Goal: Find contact information: Find contact information

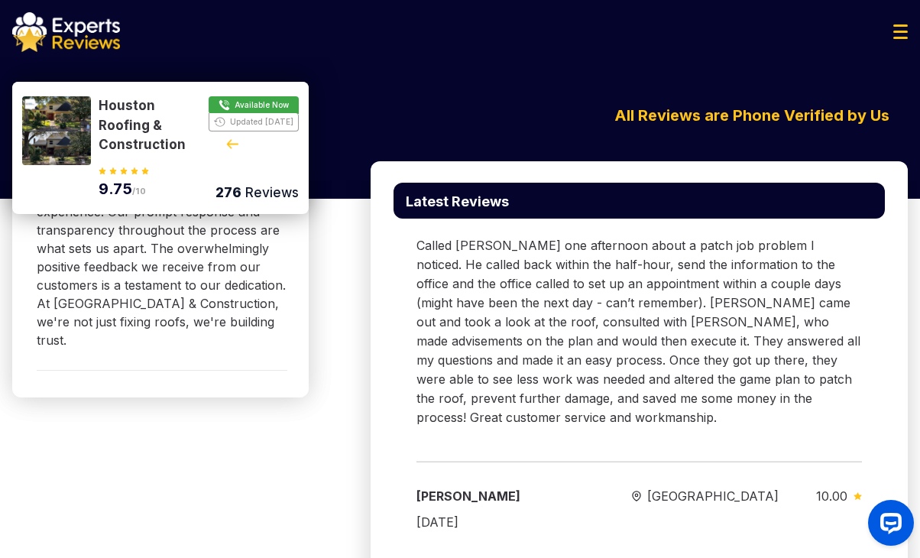
drag, startPoint x: 852, startPoint y: 77, endPoint x: 792, endPoint y: 80, distance: 60.5
click at [851, 77] on div "Houston Roofing & Construction Available Now Updated Yesterday 9.75 /10 276 Rev…" at bounding box center [460, 118] width 920 height 123
click at [839, 86] on div "Houston Roofing & Construction Available Now Updated Yesterday 9.75 /10 276 Rev…" at bounding box center [460, 131] width 920 height 99
click at [905, 35] on img at bounding box center [900, 31] width 15 height 15
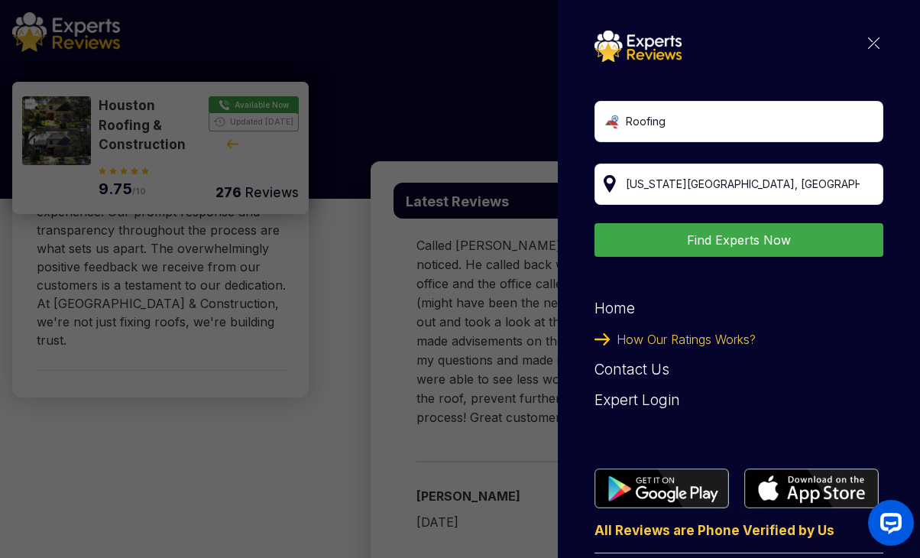
click at [631, 404] on div "Expert Login" at bounding box center [739, 400] width 289 height 31
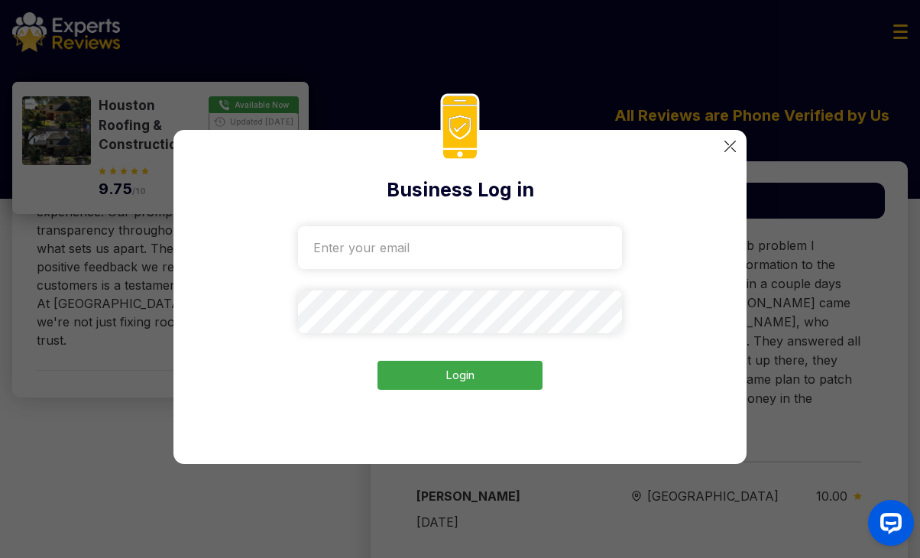
click at [404, 248] on input "email" at bounding box center [460, 247] width 324 height 43
paste input "houston-roofing-construction2234@gmail.com"
type input "houston-roofing-construction2234@gmail.com"
drag, startPoint x: 850, startPoint y: 76, endPoint x: 795, endPoint y: 83, distance: 55.4
click at [850, 76] on div "Business Log in houston-roofing-construction2234@gmail.com Login" at bounding box center [460, 279] width 920 height 558
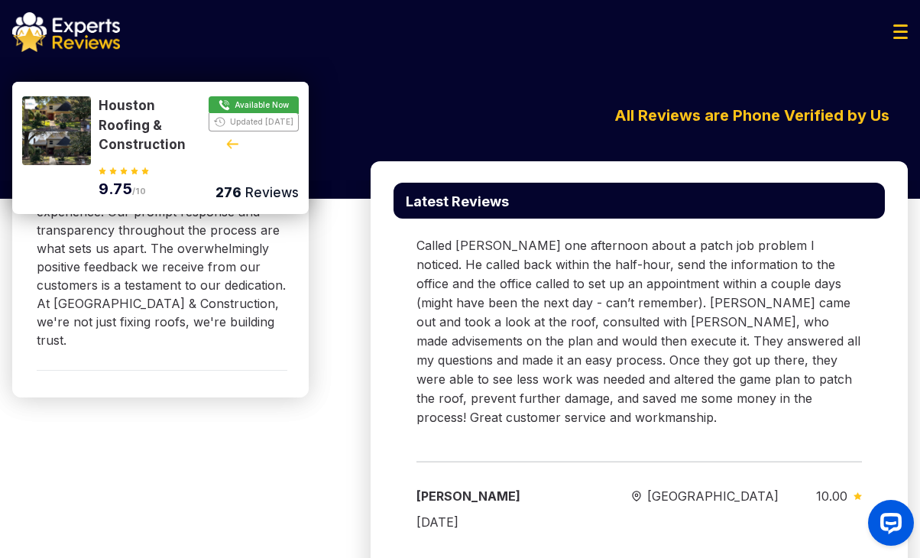
click at [908, 23] on div at bounding box center [460, 32] width 920 height 40
click at [905, 30] on img at bounding box center [900, 31] width 15 height 15
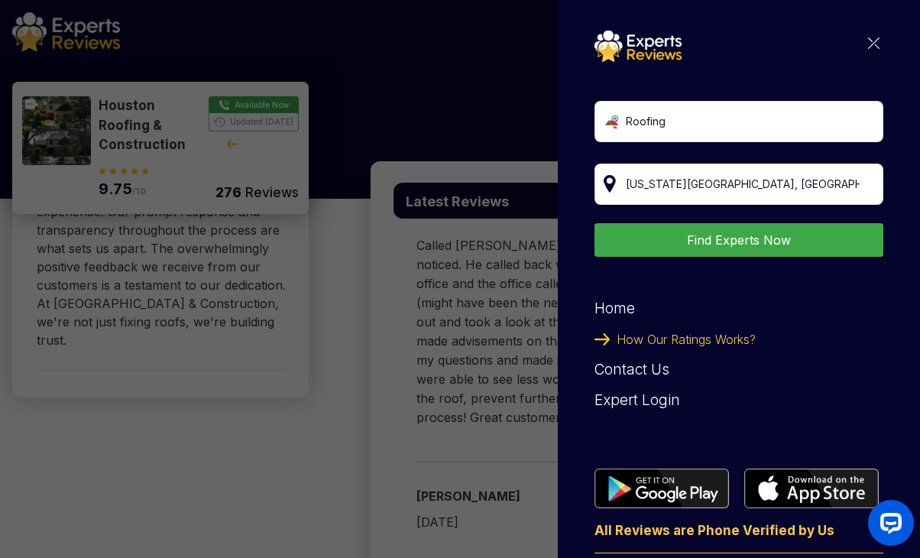
click at [652, 399] on div "Expert Login" at bounding box center [739, 400] width 289 height 31
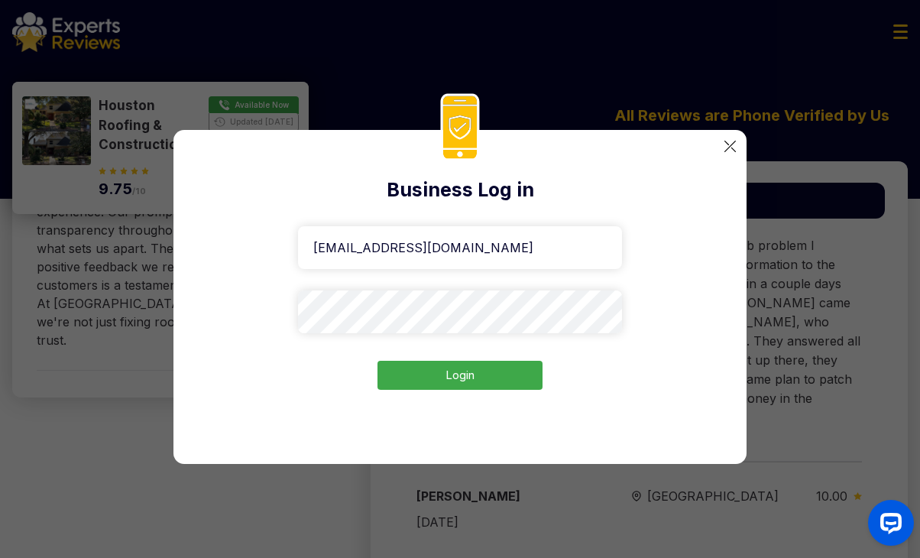
click at [455, 381] on button "Login" at bounding box center [460, 376] width 165 height 30
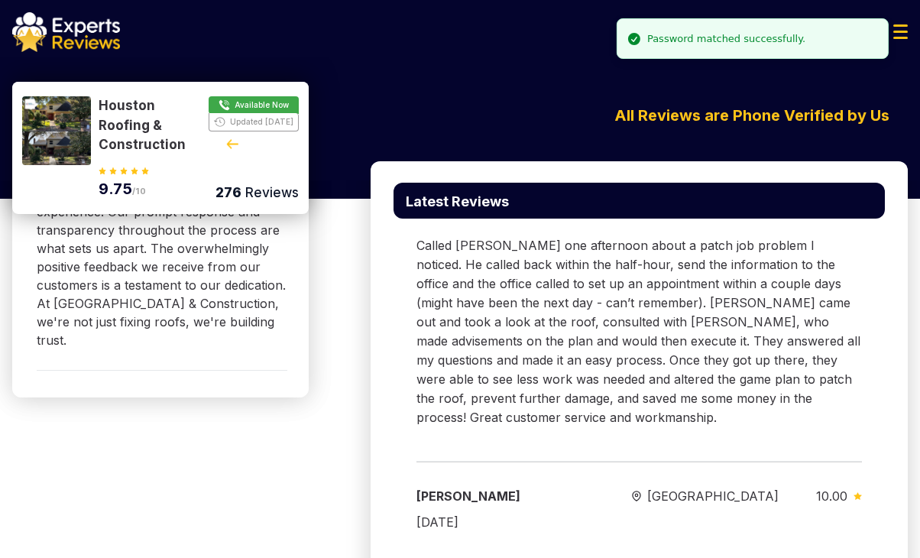
drag, startPoint x: 812, startPoint y: 41, endPoint x: 677, endPoint y: 41, distance: 135.3
click at [677, 41] on li "Password matched successfully." at bounding box center [753, 38] width 272 height 41
click at [689, 42] on div "Password matched successfully." at bounding box center [739, 38] width 158 height 15
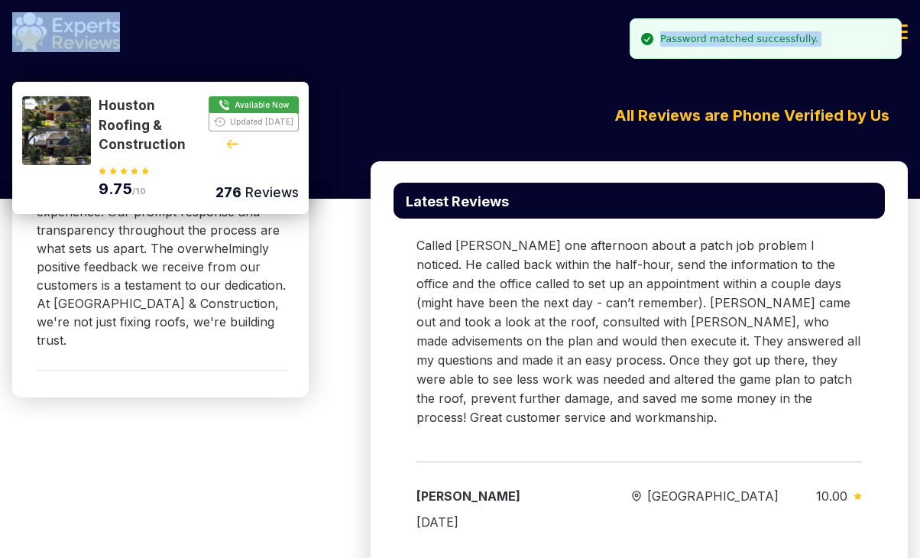
click at [689, 42] on div "Password matched successfully." at bounding box center [739, 38] width 158 height 15
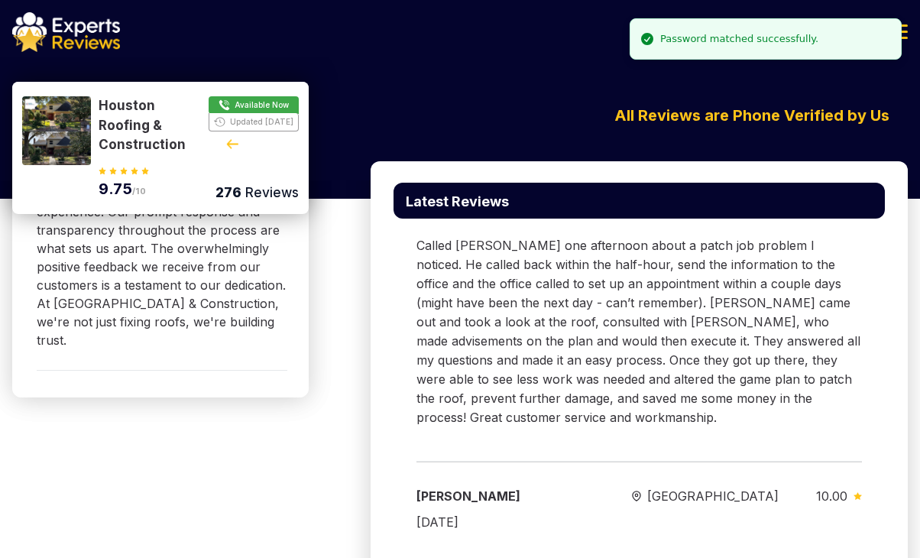
click at [657, 71] on div "Houston Roofing & Construction Available Now Updated Yesterday 9.75 /10 276 Rev…" at bounding box center [460, 118] width 920 height 123
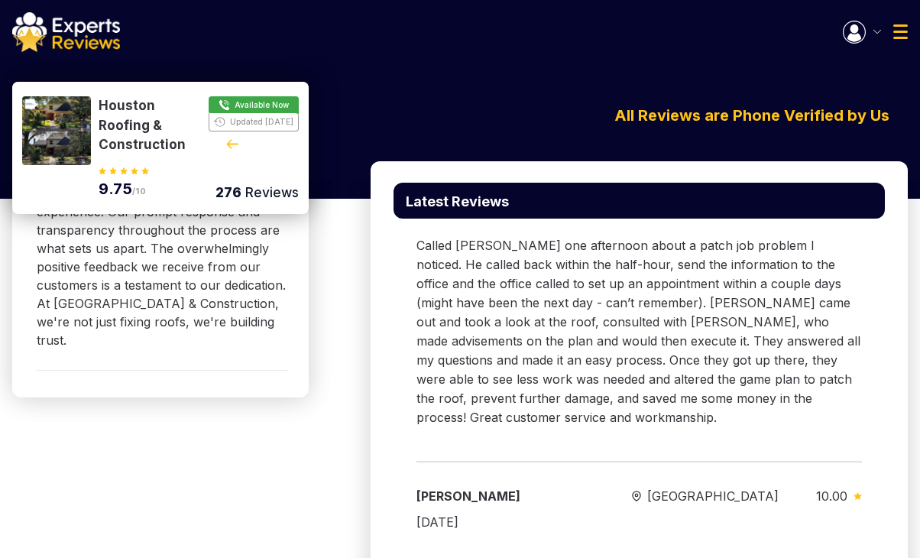
click at [896, 37] on img at bounding box center [900, 31] width 15 height 15
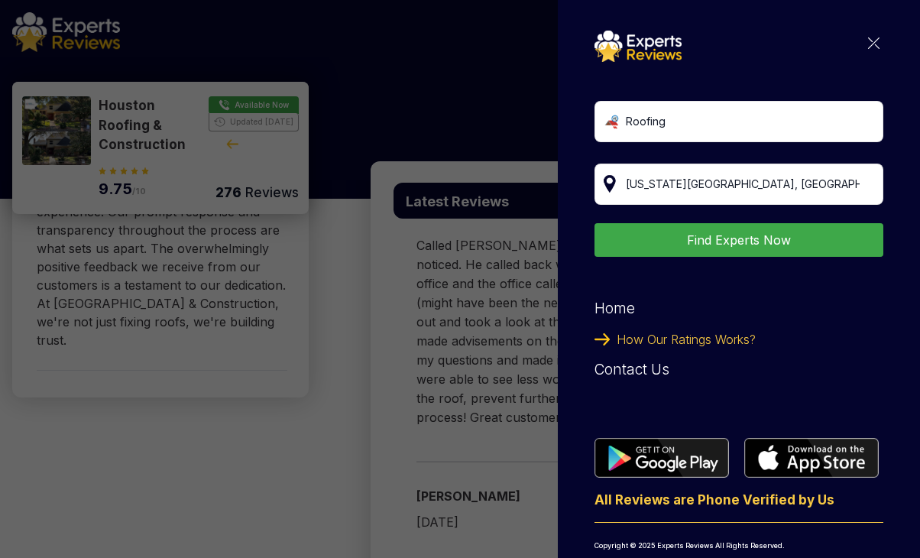
click at [872, 47] on div "Roofing Kansas City, MO Find Experts Now Home How Our Ratings Works? Contact Us…" at bounding box center [739, 279] width 362 height 558
click at [868, 47] on div "Roofing Kansas City, MO Find Experts Now Home How Our Ratings Works? Contact Us…" at bounding box center [739, 300] width 289 height 538
click at [868, 45] on img at bounding box center [873, 42] width 11 height 11
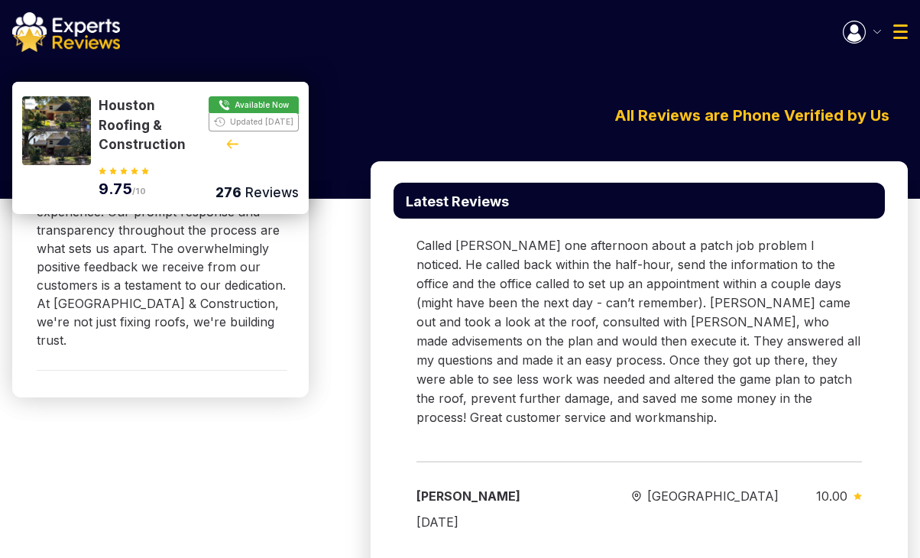
click at [851, 27] on img "button" at bounding box center [854, 32] width 23 height 23
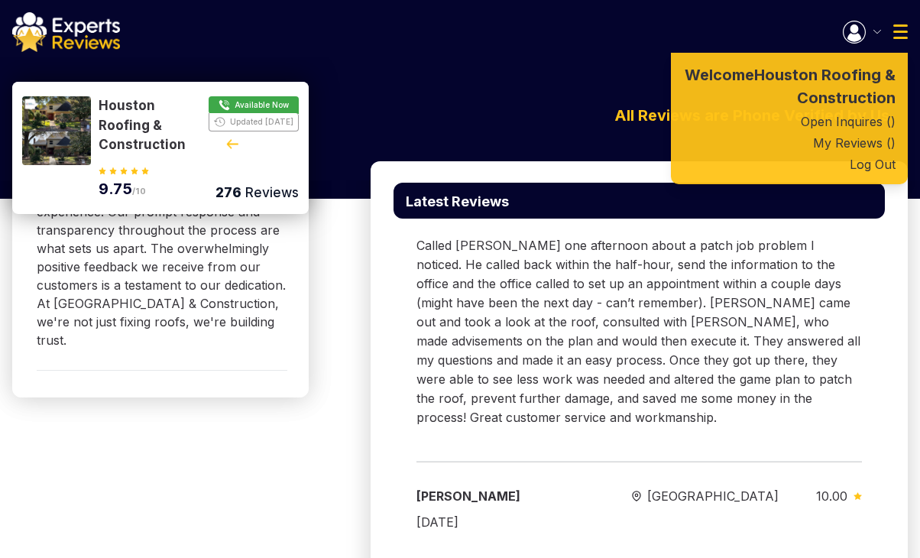
drag, startPoint x: 590, startPoint y: 86, endPoint x: 380, endPoint y: 90, distance: 210.2
click at [588, 86] on div "Houston Roofing & Construction Available Now Updated Yesterday 9.75 /10 276 Rev…" at bounding box center [460, 131] width 920 height 99
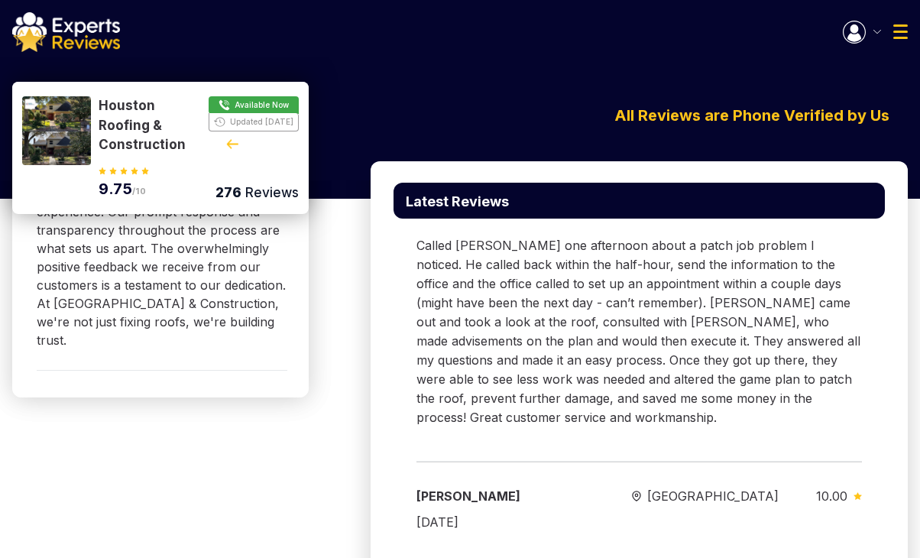
drag, startPoint x: 52, startPoint y: 12, endPoint x: 63, endPoint y: 26, distance: 17.4
drag, startPoint x: 63, startPoint y: 26, endPoint x: 71, endPoint y: 29, distance: 8.9
click at [71, 29] on img at bounding box center [66, 32] width 108 height 40
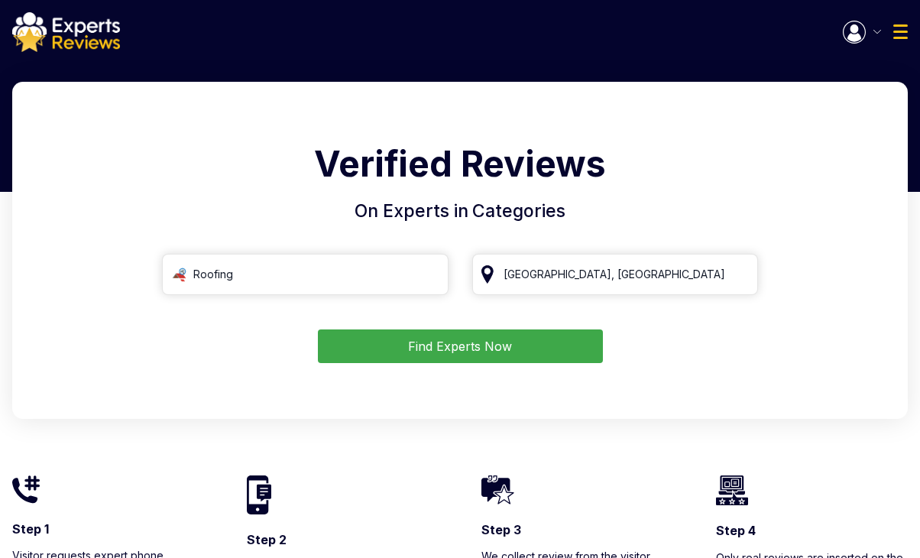
click at [64, 26] on img at bounding box center [66, 32] width 108 height 40
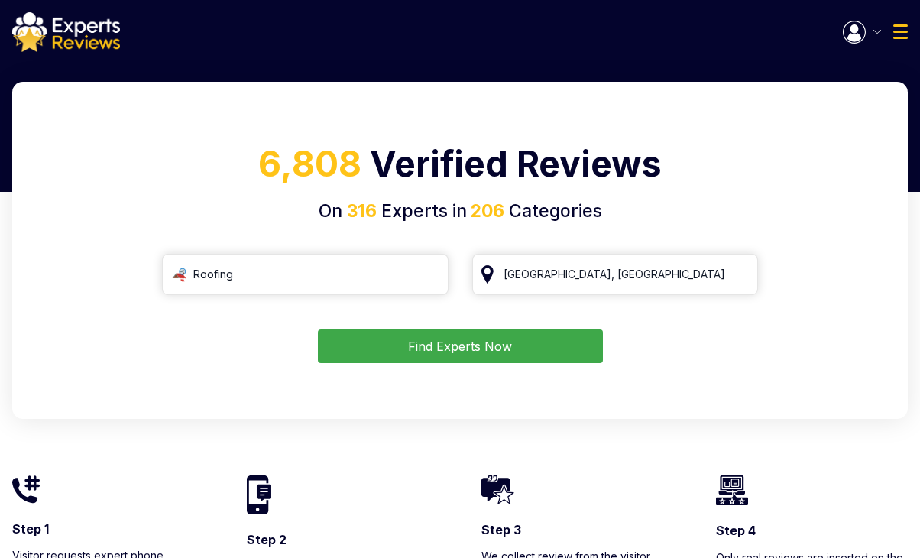
click at [871, 41] on button "button" at bounding box center [862, 32] width 38 height 23
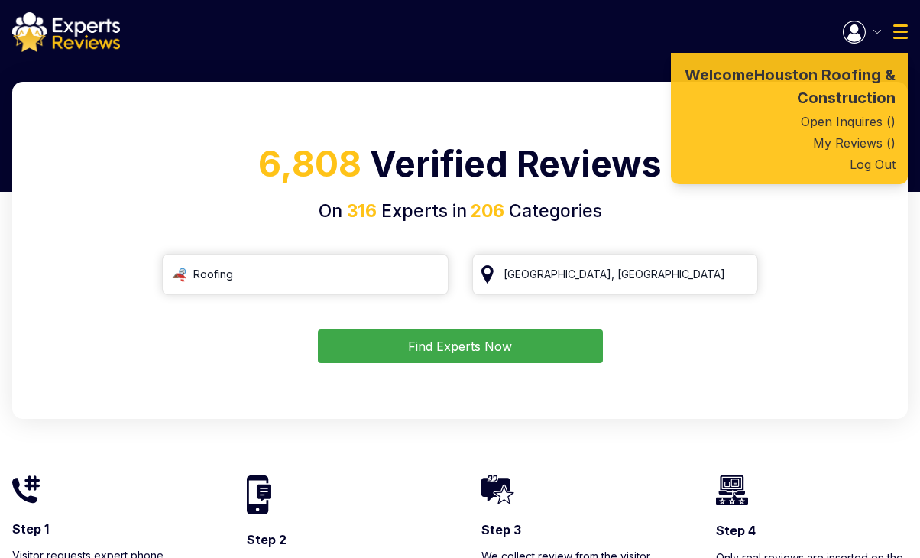
click at [849, 119] on link "Open Inquires ( )" at bounding box center [789, 121] width 237 height 21
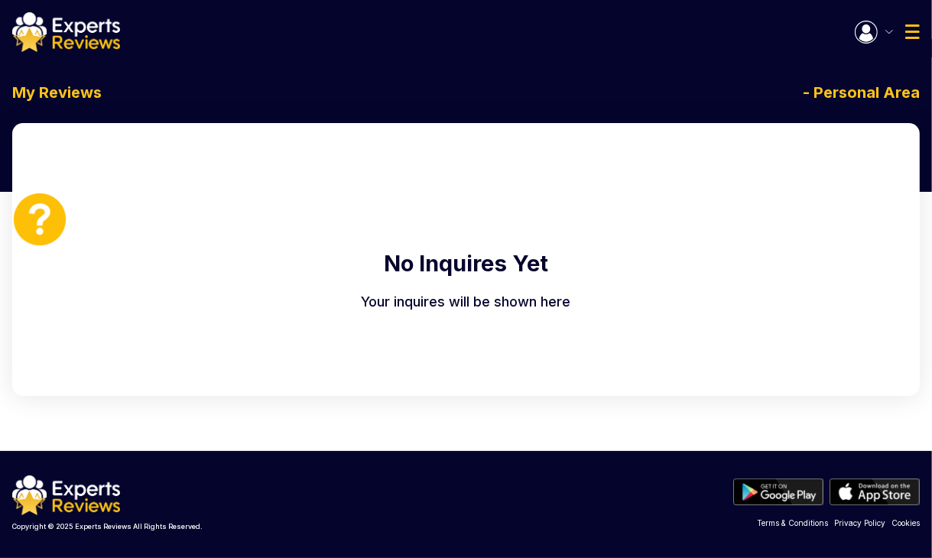
drag, startPoint x: 840, startPoint y: 17, endPoint x: 853, endPoint y: 28, distance: 16.8
click at [842, 19] on div "Welcome Houston Roofing & Construction Open Inquires ( ) My Reviews ( ) Log Out" at bounding box center [466, 32] width 932 height 40
click at [861, 33] on img "button" at bounding box center [865, 32] width 23 height 23
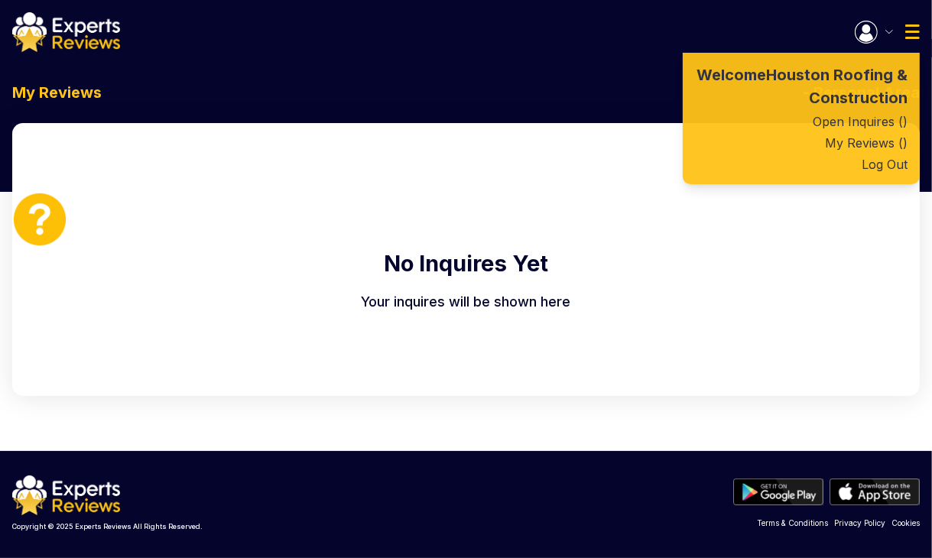
click at [858, 119] on link "Open Inquires ( )" at bounding box center [800, 121] width 237 height 21
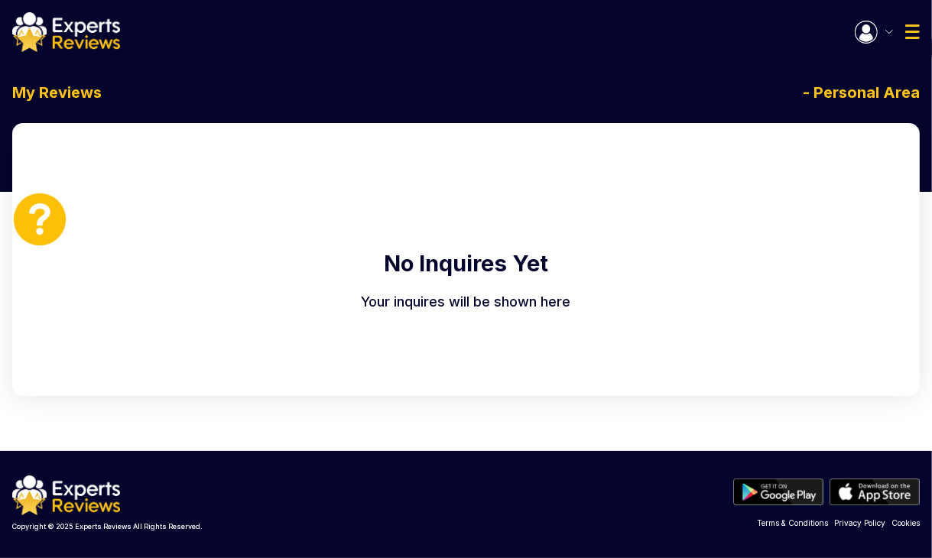
click at [855, 34] on img "button" at bounding box center [865, 32] width 23 height 23
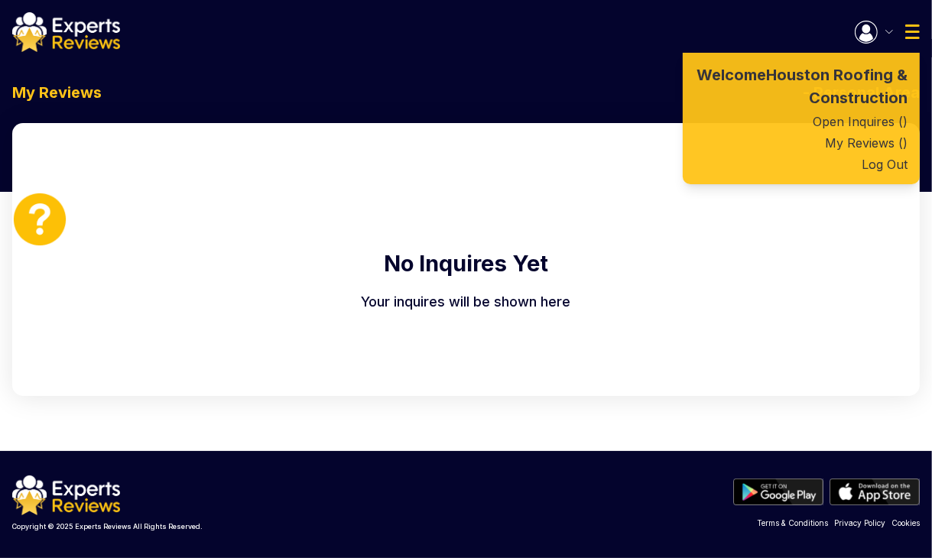
click at [874, 148] on link "My Reviews ( )" at bounding box center [800, 142] width 237 height 21
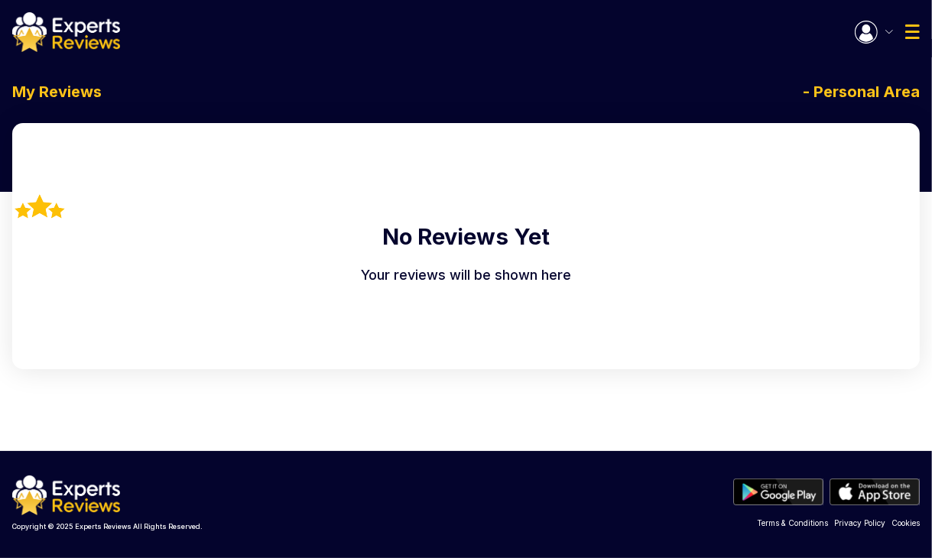
click at [861, 31] on img "button" at bounding box center [865, 32] width 23 height 23
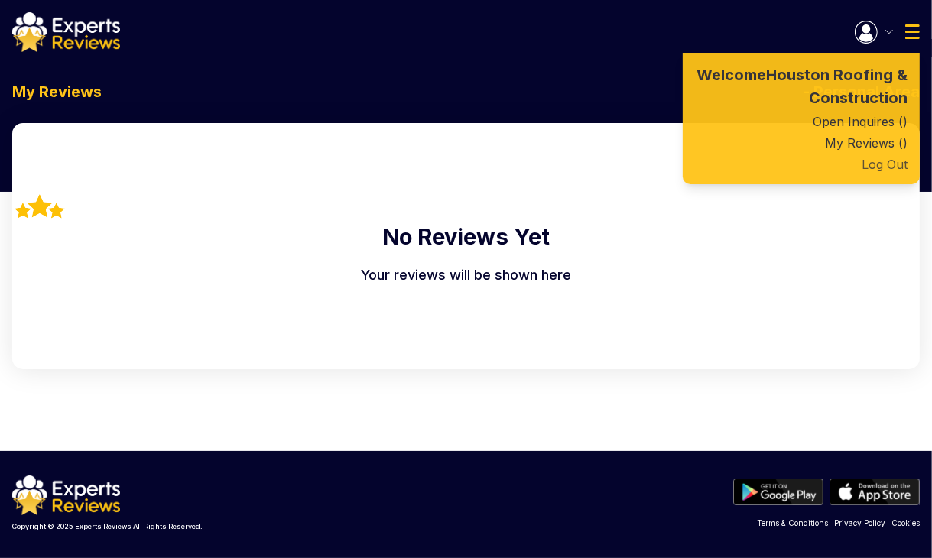
click at [881, 167] on button "Log Out" at bounding box center [800, 164] width 237 height 21
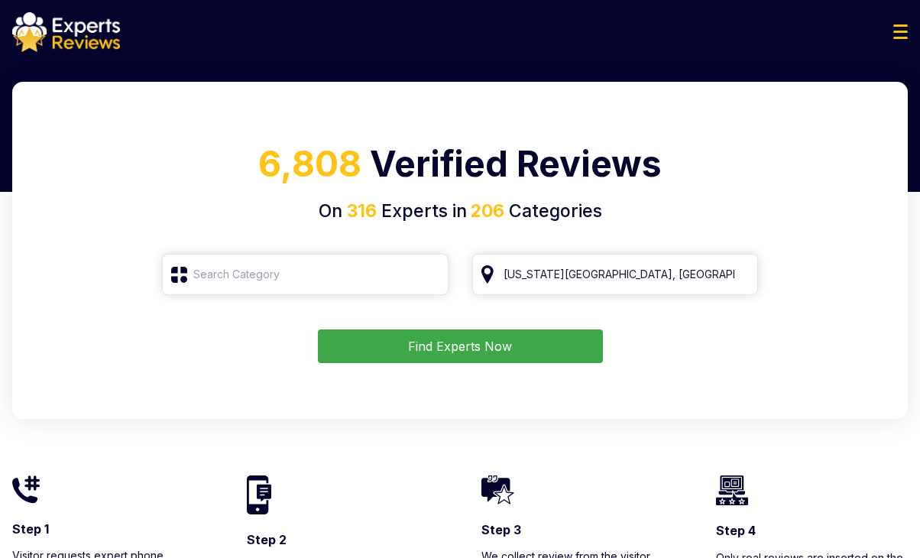
click at [879, 270] on form "Kansas City, MO Find Experts Now" at bounding box center [460, 308] width 859 height 109
click at [903, 24] on img at bounding box center [900, 31] width 15 height 15
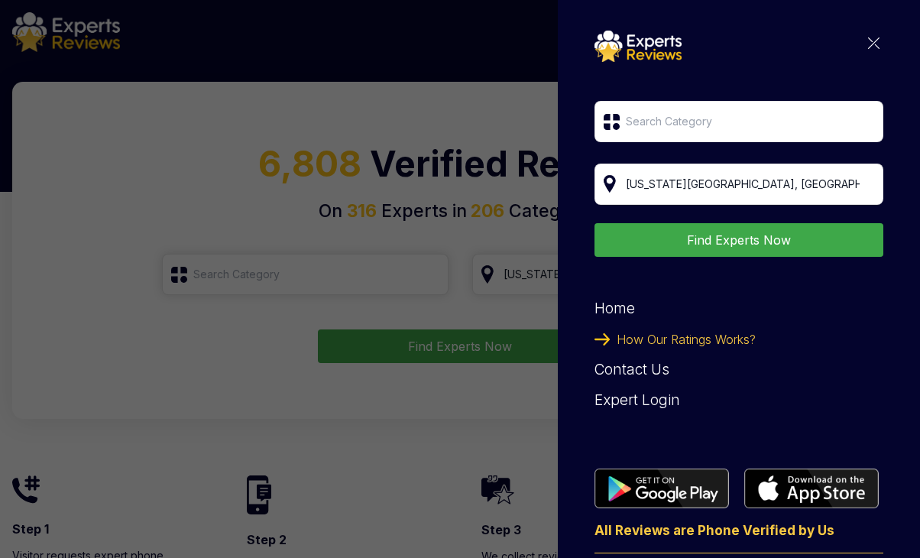
click at [867, 32] on div "Kansas City, MO Find Experts Now Home How Our Ratings Works? Contact Us Expert …" at bounding box center [739, 315] width 289 height 569
click at [868, 38] on img at bounding box center [873, 42] width 11 height 11
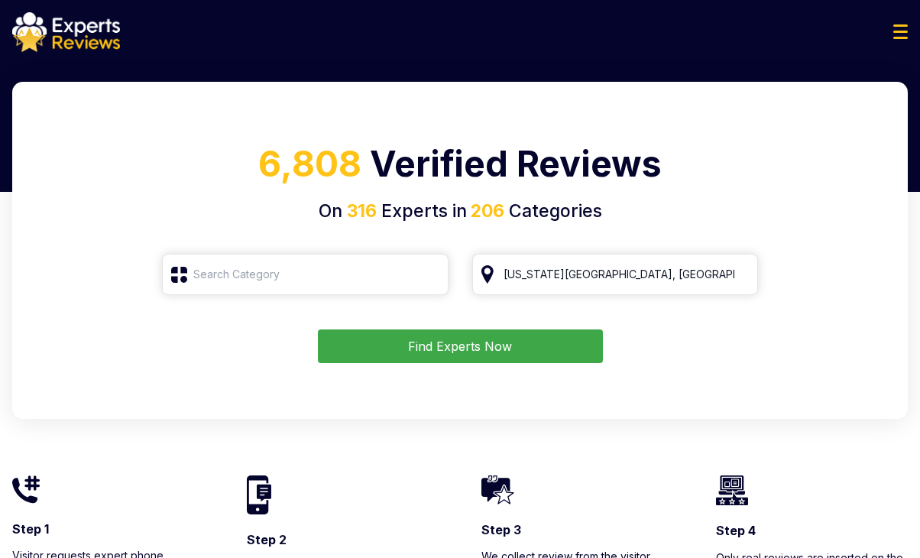
click at [890, 31] on div at bounding box center [460, 32] width 920 height 40
click at [902, 34] on img at bounding box center [900, 31] width 15 height 15
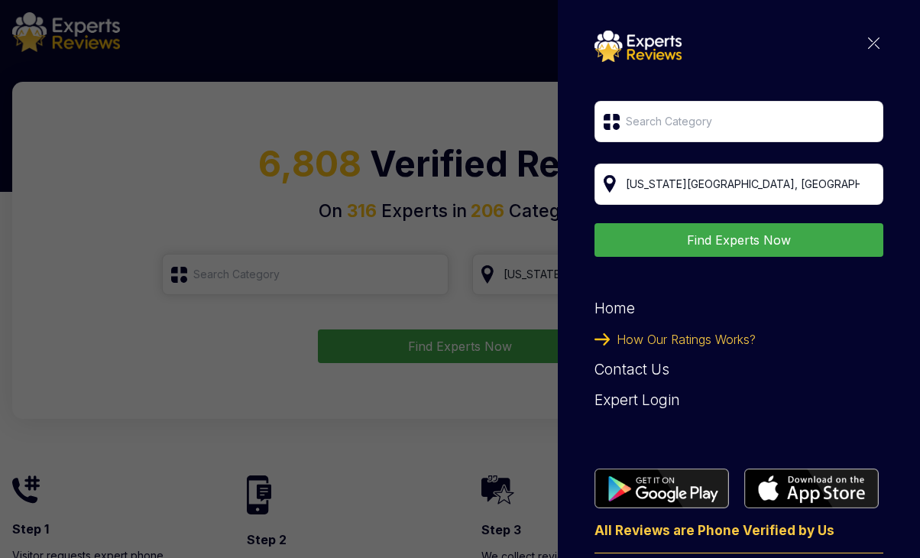
click at [645, 403] on div "Expert Login" at bounding box center [739, 400] width 289 height 31
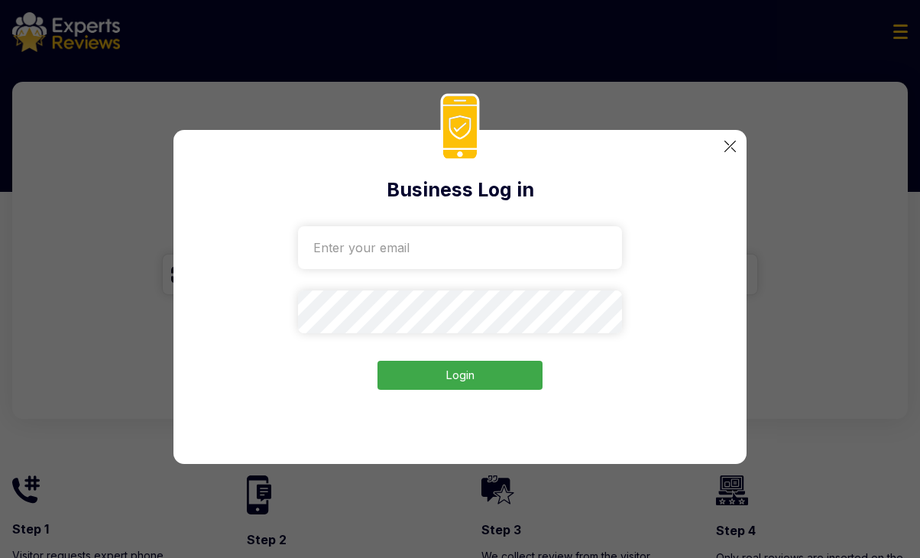
click at [425, 274] on div "Login" at bounding box center [460, 305] width 324 height 170
click at [429, 258] on input "email" at bounding box center [460, 247] width 324 height 43
paste input "93f7QWZMvC"
drag, startPoint x: 861, startPoint y: 303, endPoint x: 851, endPoint y: 303, distance: 9.9
click at [854, 303] on div "Business Log in 93f7QWZMvC Login" at bounding box center [460, 279] width 920 height 558
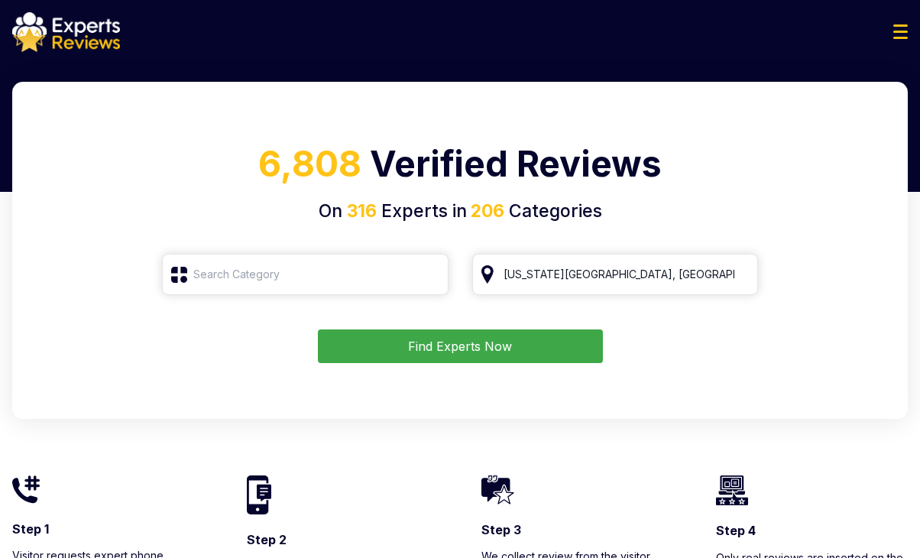
click at [895, 34] on img at bounding box center [900, 31] width 15 height 15
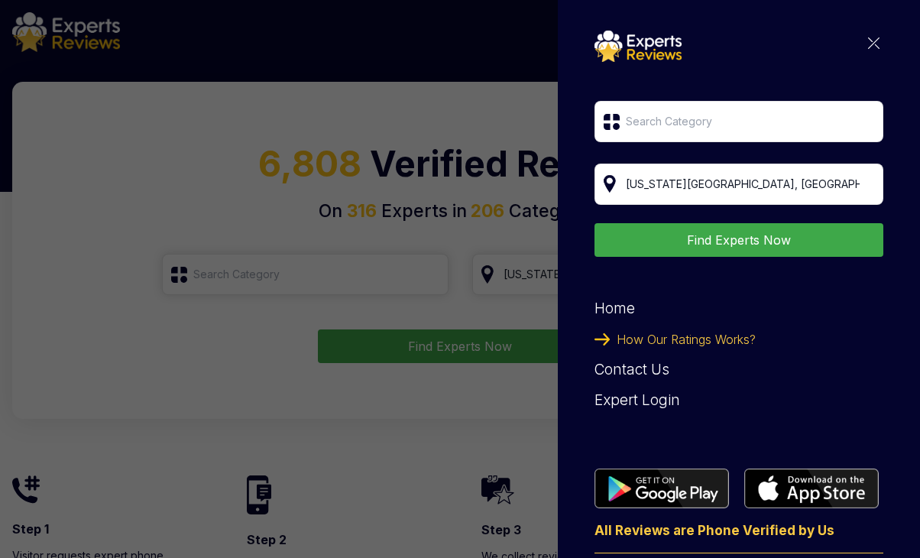
drag, startPoint x: 632, startPoint y: 404, endPoint x: 620, endPoint y: 401, distance: 12.6
click at [633, 402] on div "Expert Login" at bounding box center [739, 400] width 289 height 31
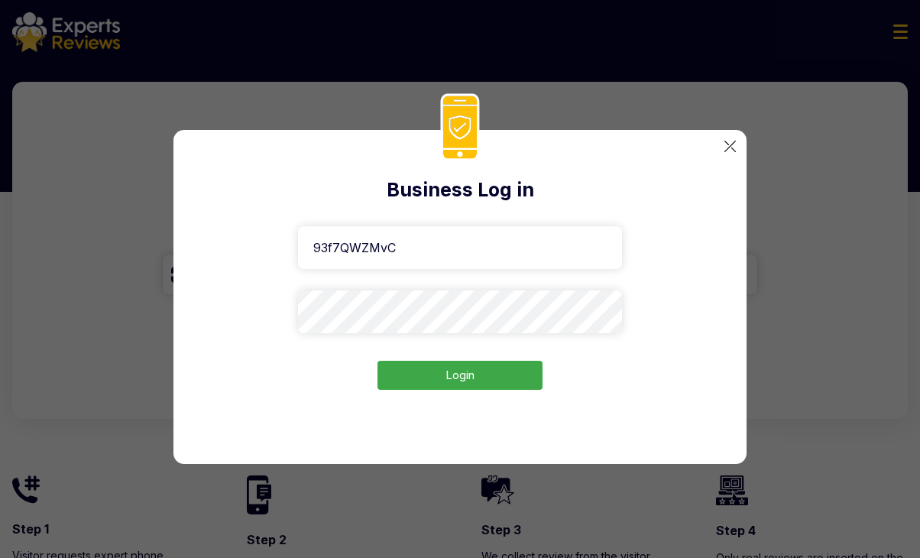
drag, startPoint x: 425, startPoint y: 247, endPoint x: 256, endPoint y: 245, distance: 168.9
click at [256, 245] on div "Business Log in 93f7QWZMvC Login" at bounding box center [459, 297] width 573 height 334
paste input "314-roofing-solutions7056@gmail.com"
type input "314-roofing-solutions7056@gmail.com"
click at [449, 380] on button "Login" at bounding box center [460, 376] width 165 height 30
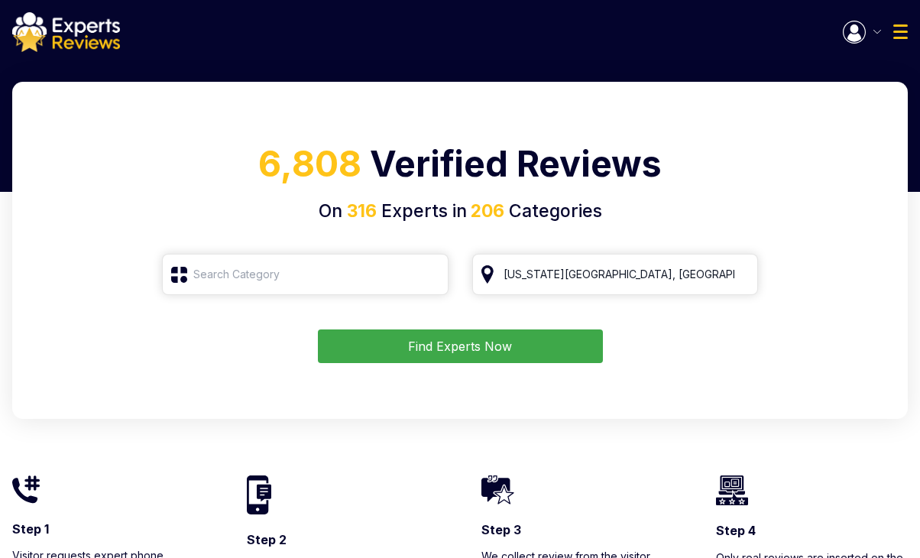
click at [902, 31] on img at bounding box center [900, 31] width 15 height 15
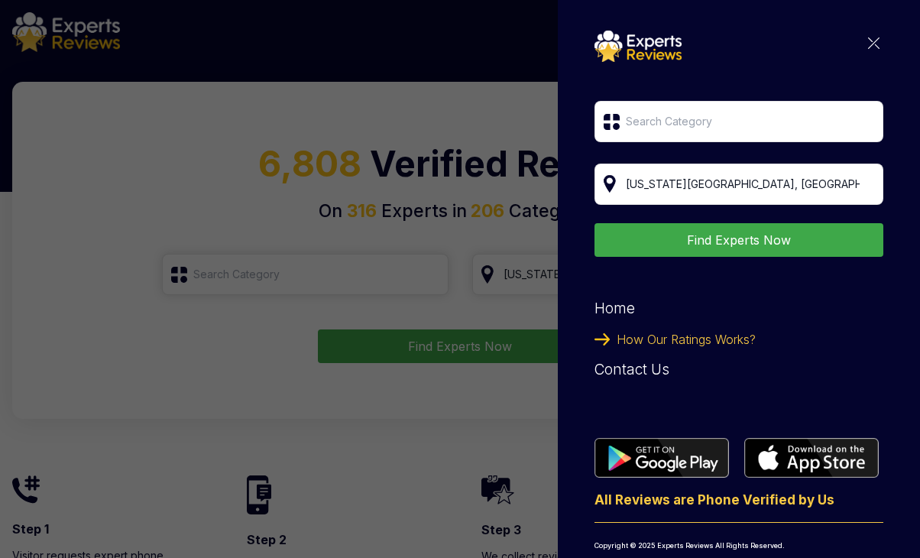
click at [868, 39] on img at bounding box center [873, 42] width 11 height 11
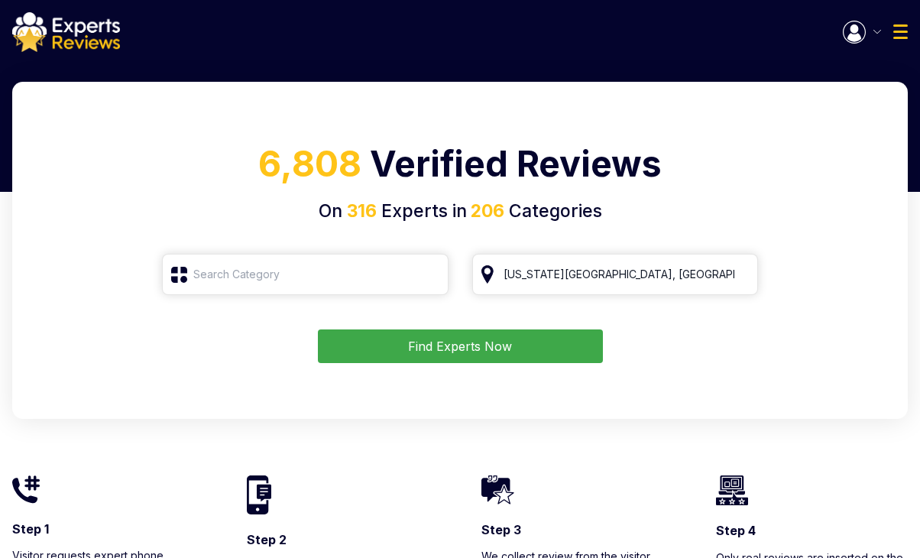
click at [861, 34] on img "button" at bounding box center [854, 32] width 23 height 23
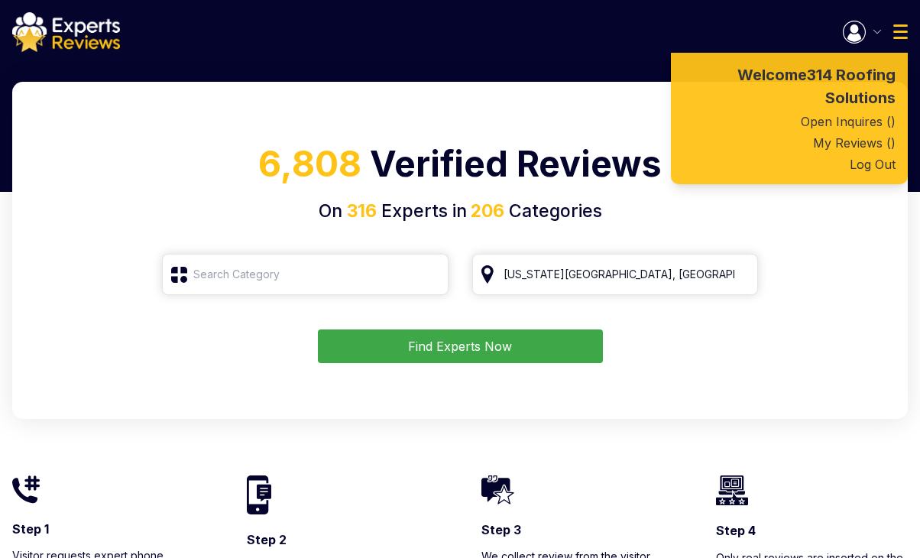
click at [848, 123] on link "Open Inquires ( )" at bounding box center [789, 121] width 237 height 21
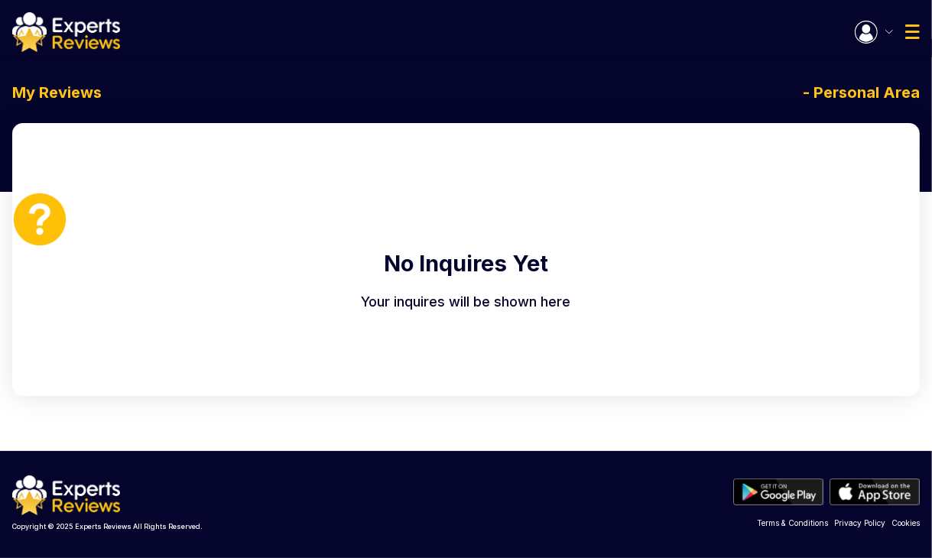
click at [885, 28] on button "button" at bounding box center [873, 32] width 38 height 23
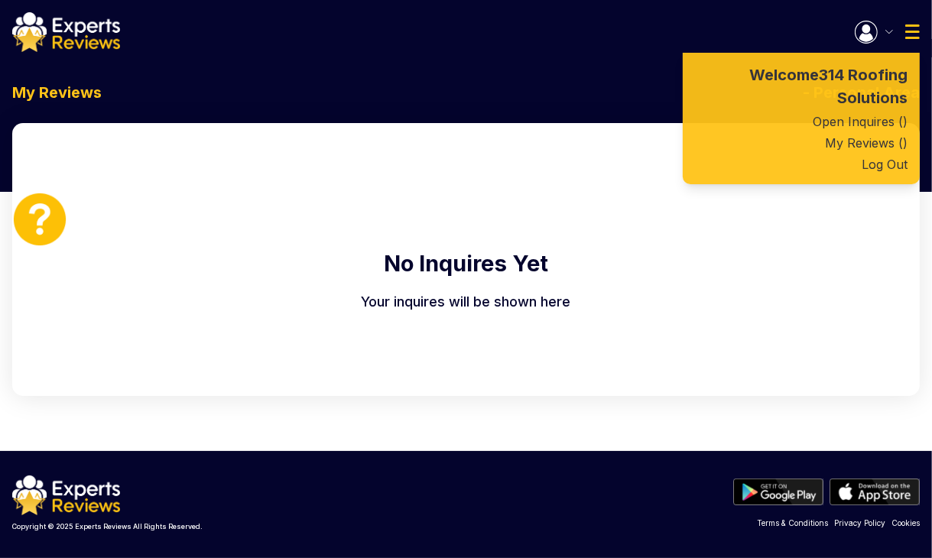
drag, startPoint x: 885, startPoint y: 28, endPoint x: 662, endPoint y: 29, distance: 223.2
click at [662, 29] on div "Welcome 314 Roofing Solutions Open Inquires ( ) My Reviews ( ) Log Out" at bounding box center [466, 32] width 932 height 40
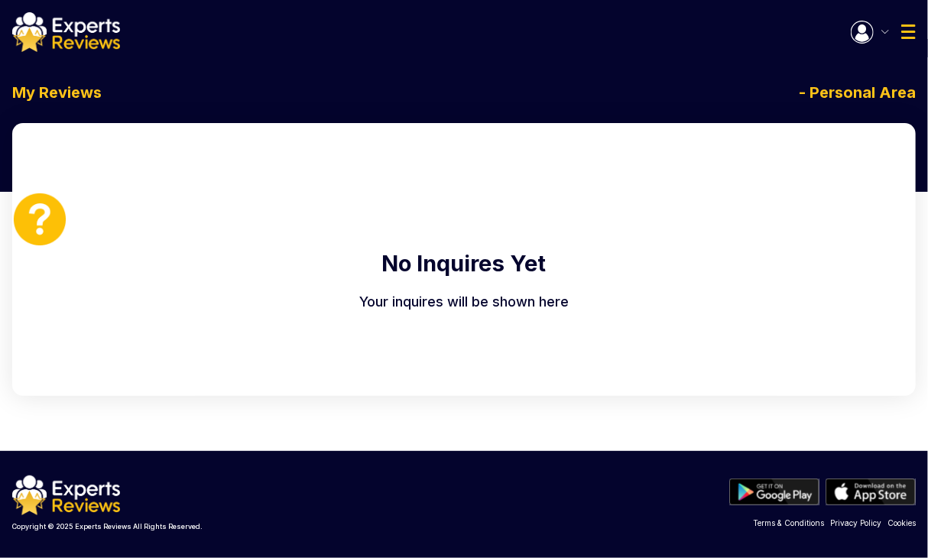
click at [877, 31] on button "button" at bounding box center [870, 32] width 38 height 23
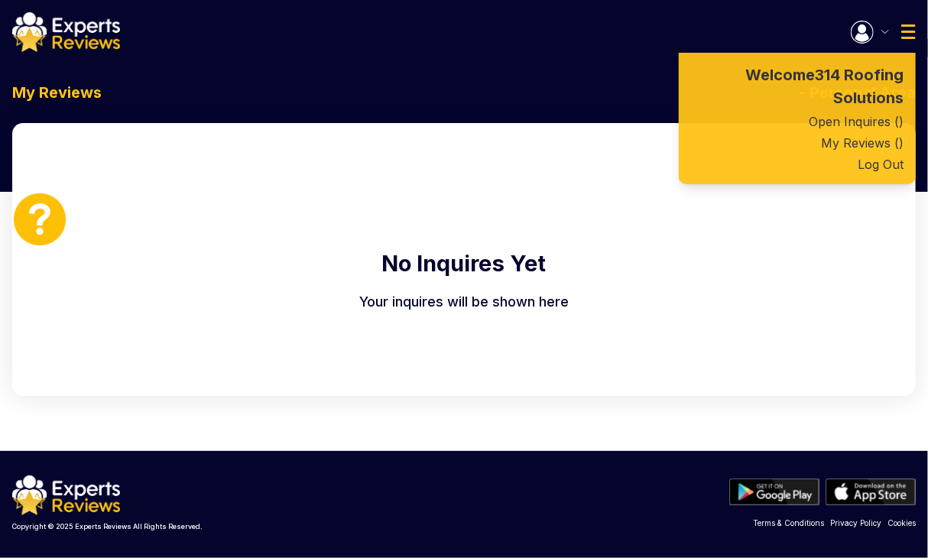
click at [856, 149] on link "My Reviews ( )" at bounding box center [797, 142] width 237 height 21
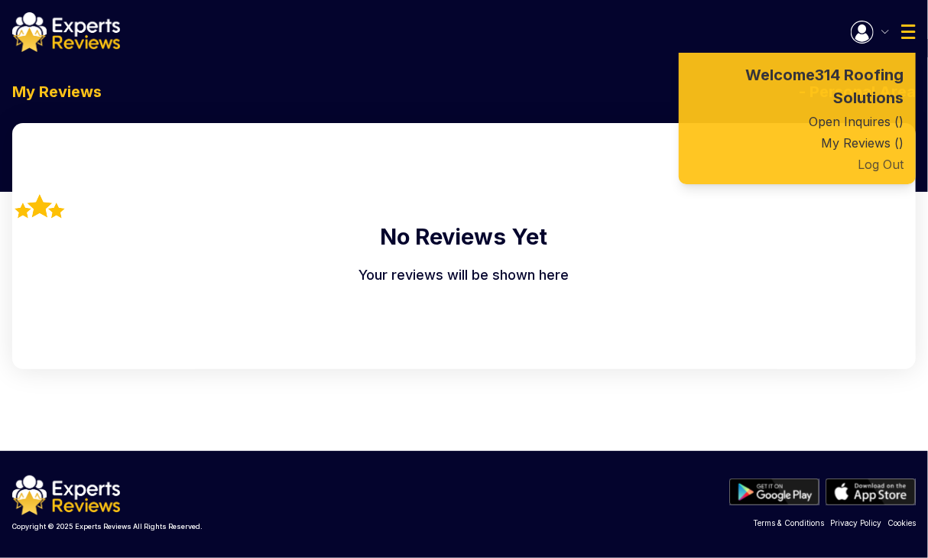
click at [880, 168] on button "Log Out" at bounding box center [797, 164] width 237 height 21
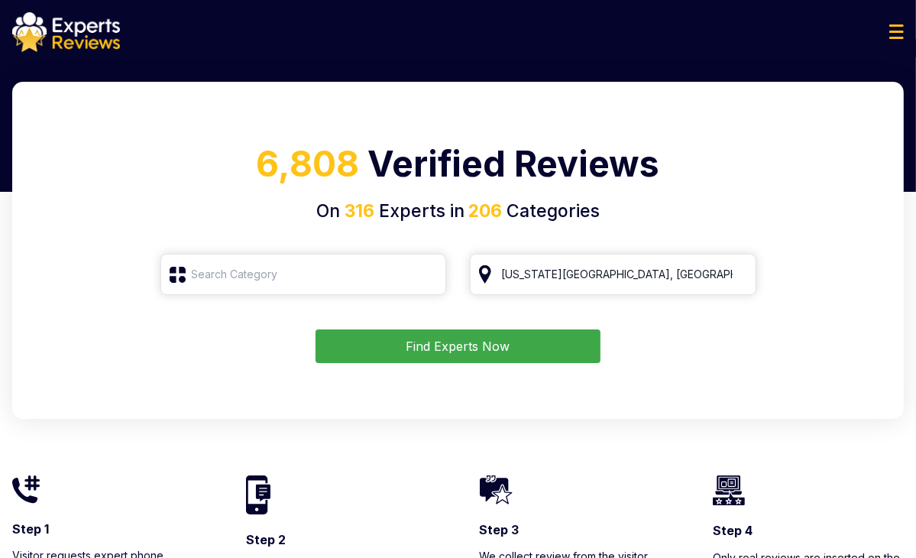
click at [902, 28] on img at bounding box center [897, 31] width 15 height 15
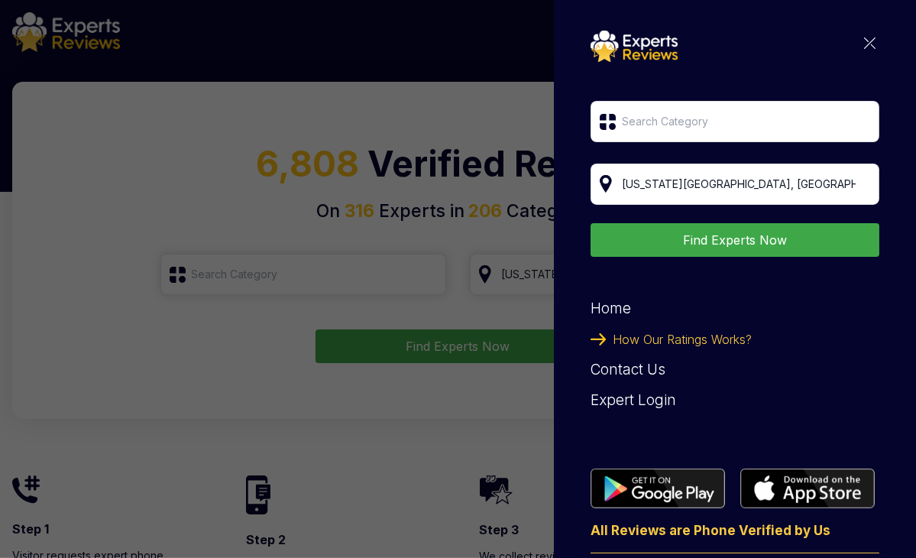
drag, startPoint x: 650, startPoint y: 395, endPoint x: 667, endPoint y: 394, distance: 17.6
click at [650, 395] on div "Expert Login" at bounding box center [735, 400] width 289 height 31
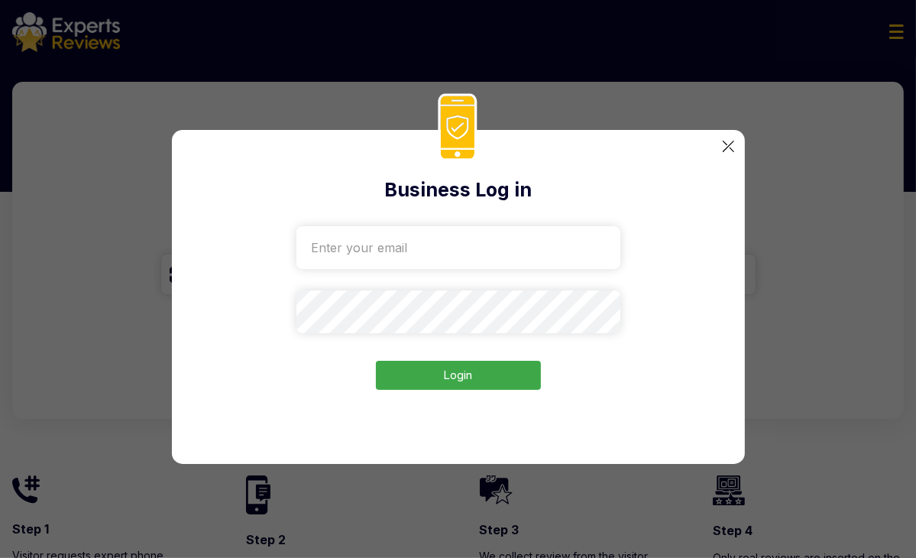
drag, startPoint x: 844, startPoint y: 282, endPoint x: 823, endPoint y: 282, distance: 20.6
click at [844, 282] on div "Business Log in Login" at bounding box center [458, 279] width 916 height 558
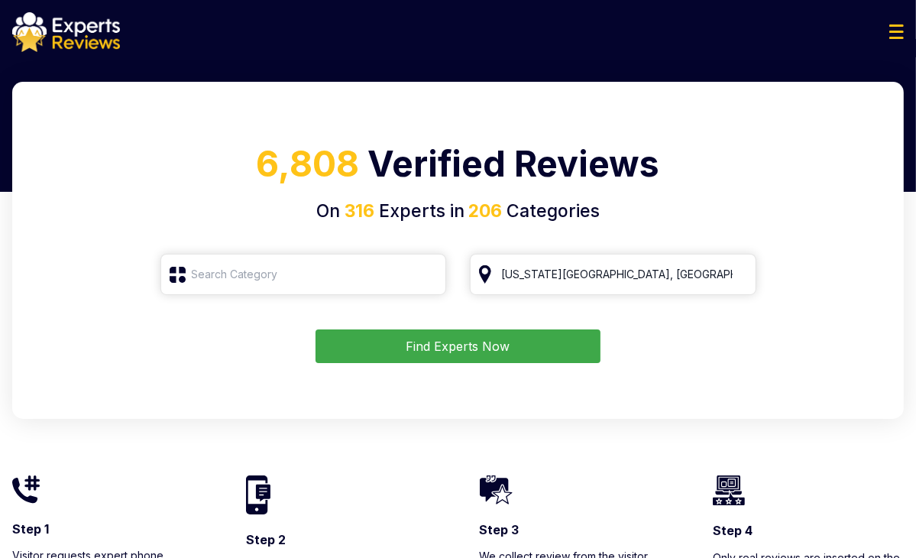
click at [890, 40] on div at bounding box center [458, 32] width 916 height 40
click at [896, 35] on img at bounding box center [897, 31] width 15 height 15
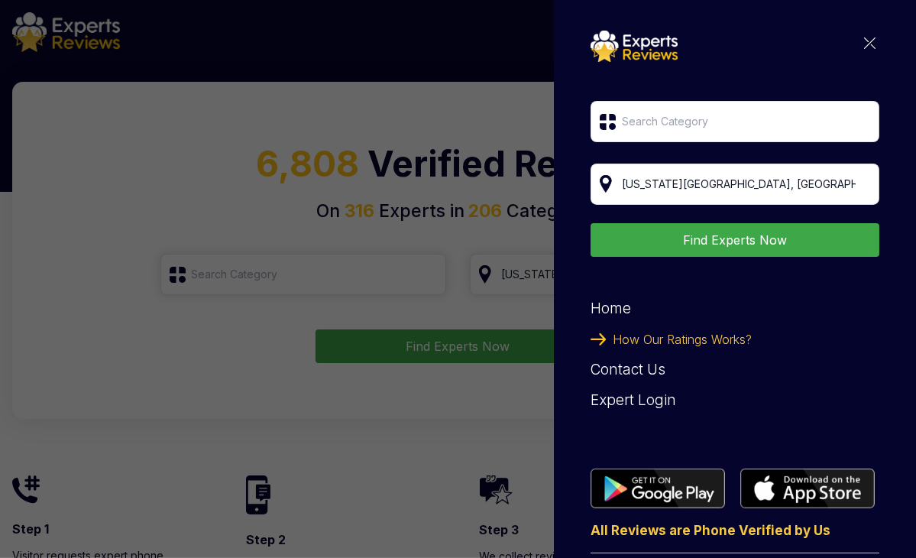
click at [648, 397] on div "Expert Login" at bounding box center [735, 400] width 289 height 31
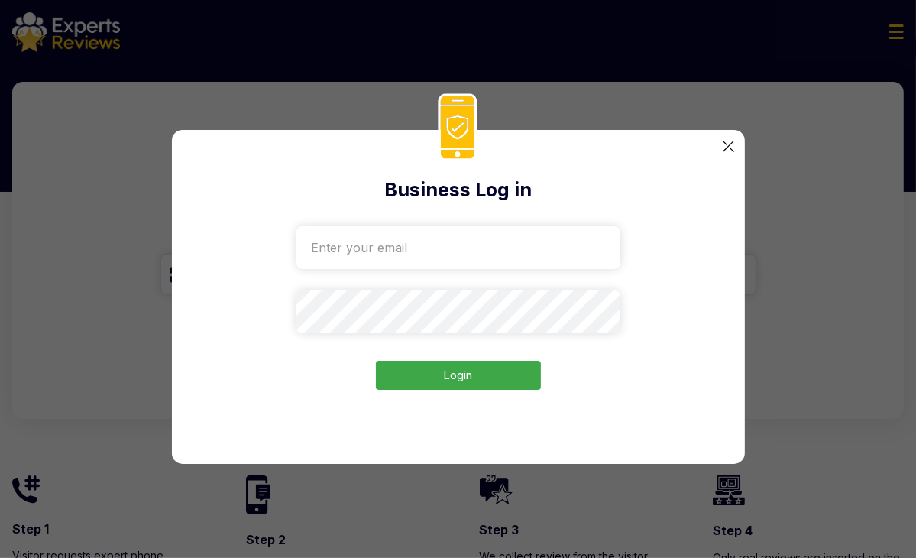
click at [505, 255] on input "email" at bounding box center [459, 247] width 324 height 43
paste input "314-roofing-solutions7056@gmail.com"
type input "314-roofing-solutions7056@gmail.com"
drag, startPoint x: 853, startPoint y: 264, endPoint x: 495, endPoint y: 273, distance: 357.8
click at [499, 268] on div "Business Log in 314-roofing-solutions7056@gmail.com Login" at bounding box center [458, 279] width 916 height 558
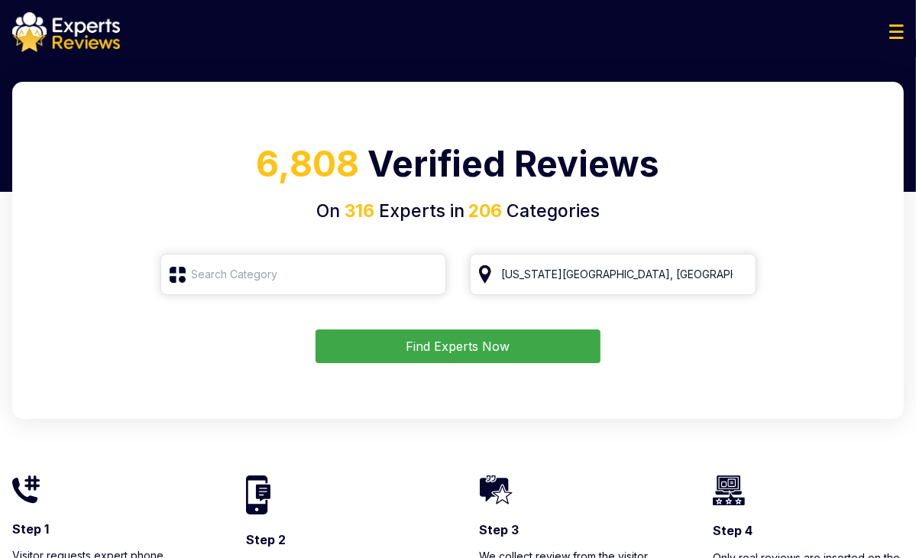
click at [483, 310] on form "Kansas City, MO Find Experts Now" at bounding box center [458, 308] width 855 height 109
click at [888, 31] on div at bounding box center [458, 32] width 916 height 40
click at [891, 33] on img at bounding box center [897, 31] width 15 height 15
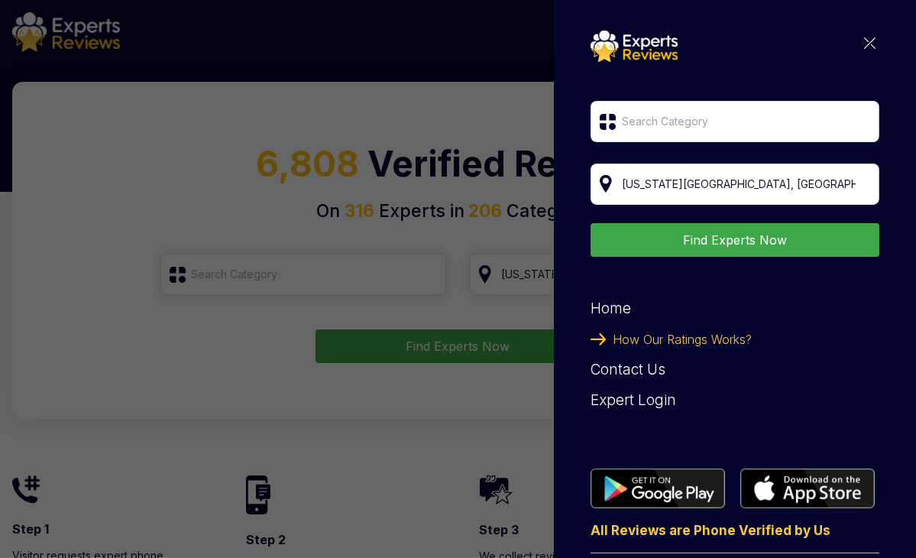
click at [631, 400] on div "Expert Login" at bounding box center [735, 400] width 289 height 31
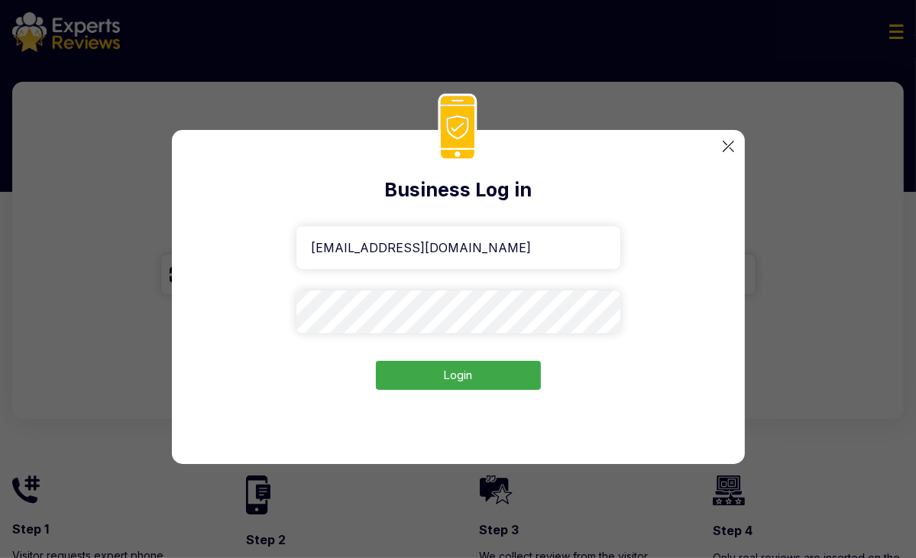
click at [477, 377] on button "Login" at bounding box center [458, 376] width 165 height 30
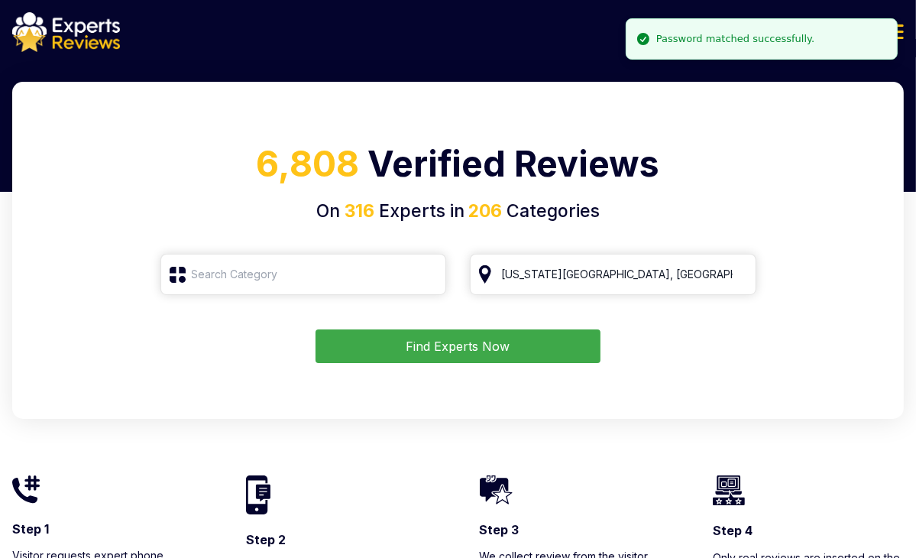
click at [715, 82] on div "6,808 Verified Reviews On 316 Experts in 206 Categories Kansas City, MO Find Ex…" at bounding box center [458, 386] width 916 height 608
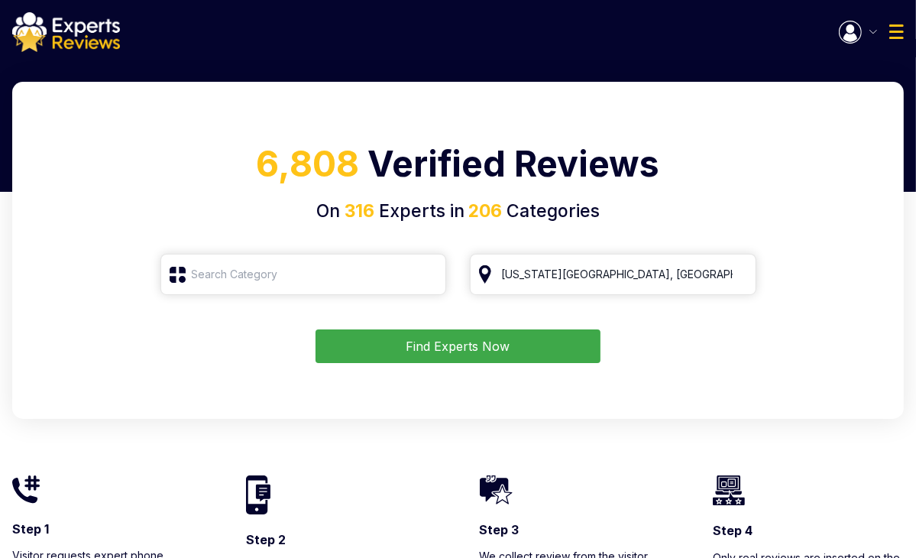
click at [841, 93] on div "6,808 Verified Reviews On 316 Experts in 206 Categories Kansas City, MO Find Ex…" at bounding box center [458, 250] width 892 height 337
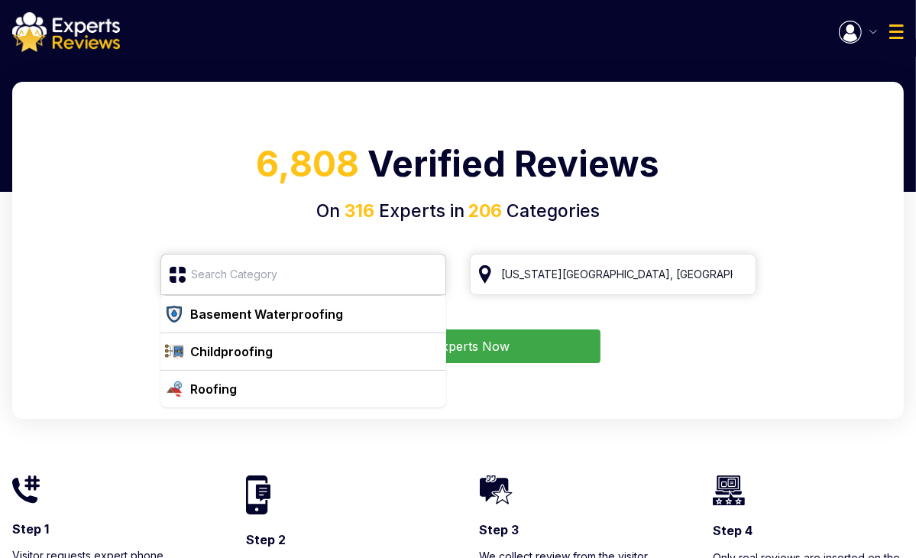
click at [306, 290] on input "search" at bounding box center [303, 274] width 287 height 41
click at [281, 391] on div "Roofing" at bounding box center [313, 389] width 256 height 18
type input "Roofing"
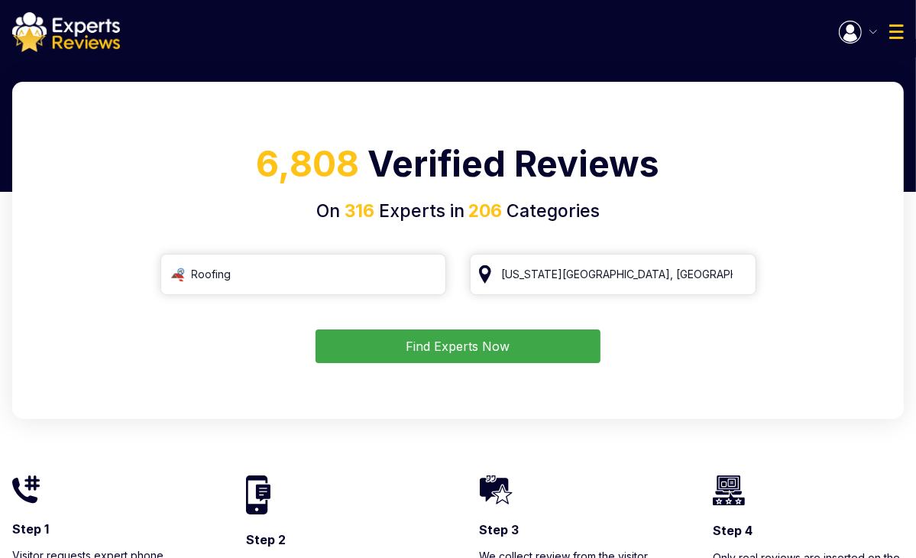
click at [517, 346] on button "Find Experts Now" at bounding box center [458, 346] width 285 height 34
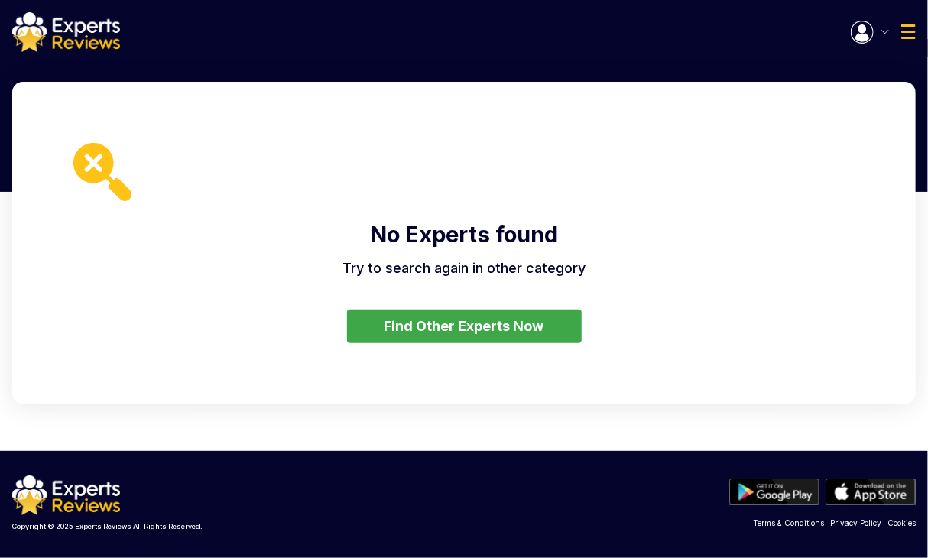
click at [428, 329] on button "Find Other Experts Now" at bounding box center [464, 327] width 235 height 34
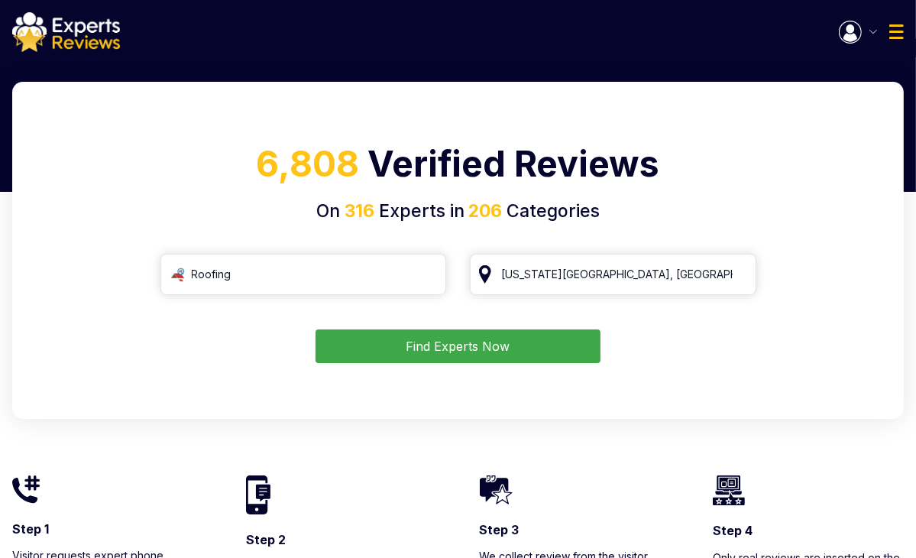
click at [621, 273] on input "[US_STATE][GEOGRAPHIC_DATA], [GEOGRAPHIC_DATA]" at bounding box center [613, 274] width 287 height 41
click at [625, 273] on input "[US_STATE][GEOGRAPHIC_DATA], [GEOGRAPHIC_DATA]" at bounding box center [613, 274] width 287 height 41
click at [736, 273] on input "[US_STATE][GEOGRAPHIC_DATA], [GEOGRAPHIC_DATA]" at bounding box center [613, 274] width 287 height 41
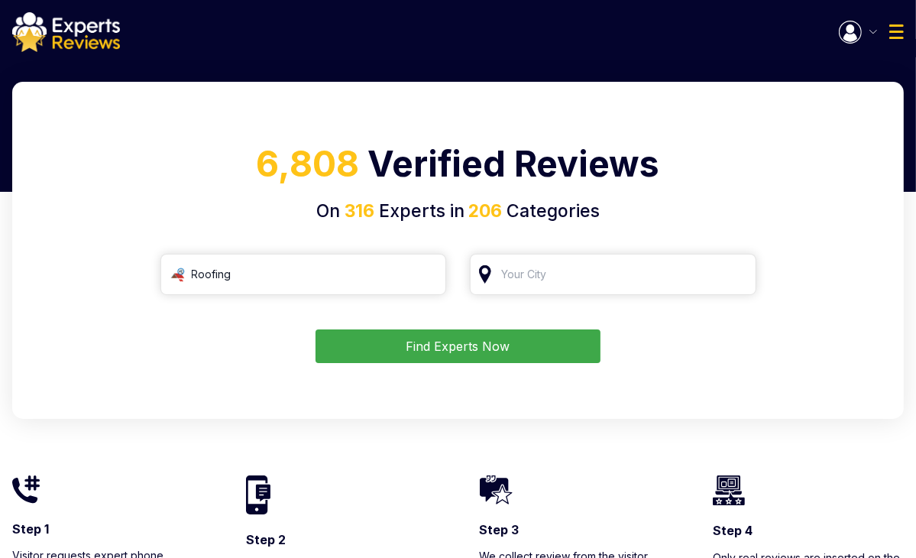
click at [571, 284] on input "search" at bounding box center [613, 274] width 287 height 41
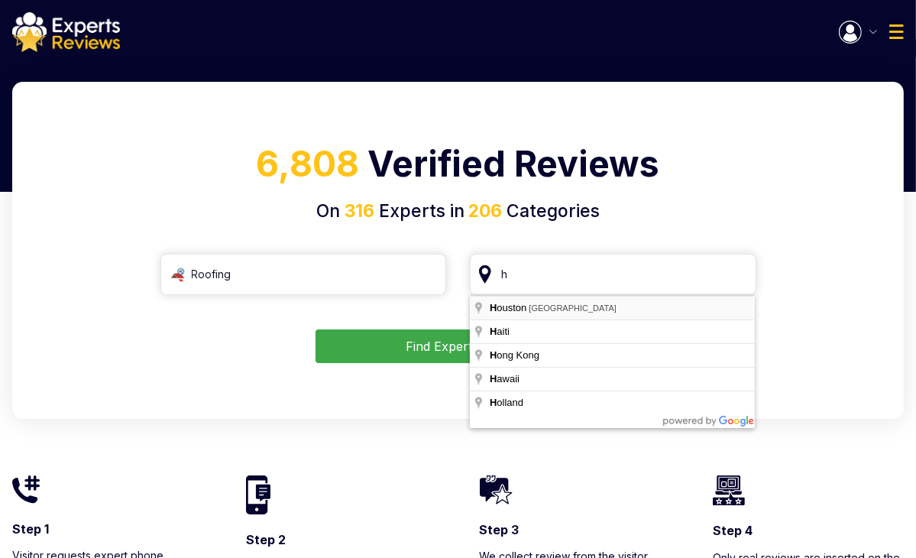
type input "[GEOGRAPHIC_DATA], [GEOGRAPHIC_DATA]"
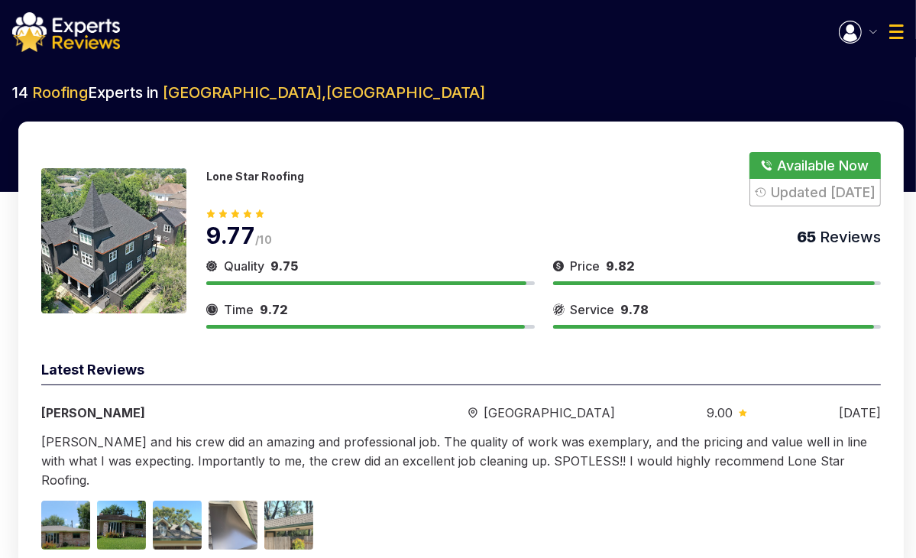
click at [232, 181] on p "Lone Star Roofing" at bounding box center [255, 176] width 98 height 13
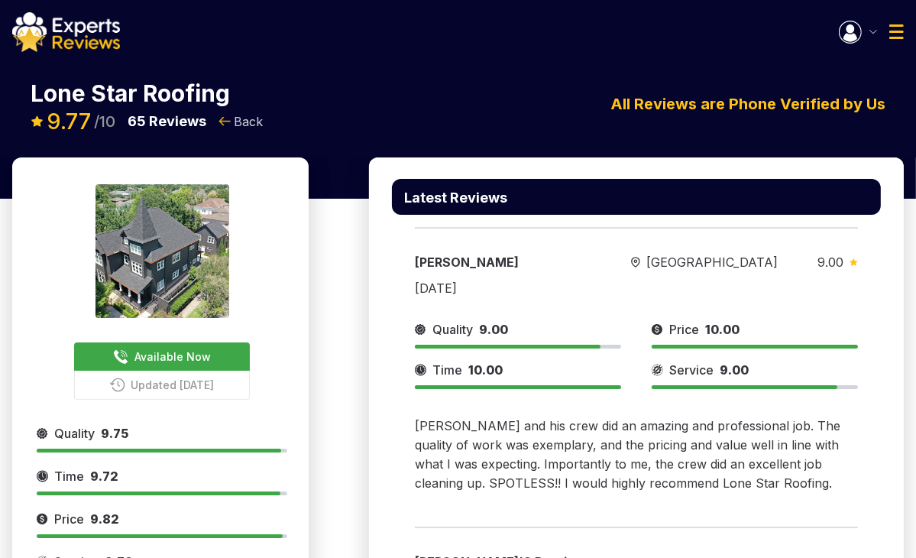
click at [251, 128] on span "Back" at bounding box center [248, 121] width 29 height 18
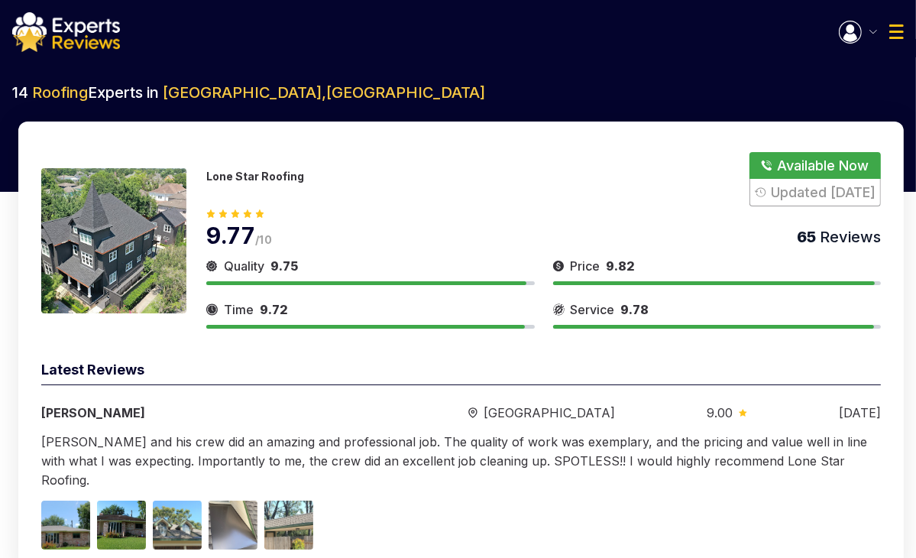
click at [814, 196] on button "Show Number" at bounding box center [815, 179] width 131 height 54
click at [242, 179] on link "713-861-7663" at bounding box center [270, 184] width 128 height 14
click at [813, 195] on button "Show Number" at bounding box center [815, 179] width 131 height 54
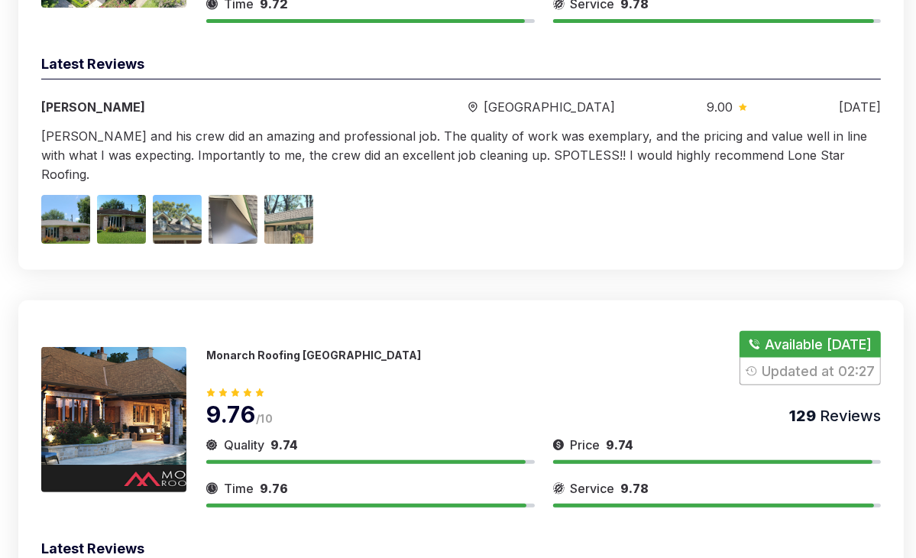
scroll to position [382, 0]
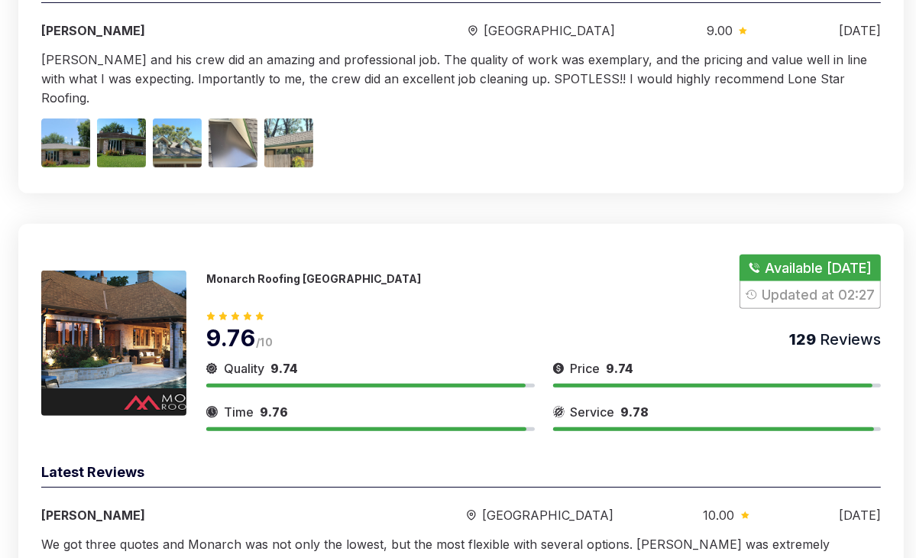
click at [835, 275] on button "Show Number" at bounding box center [810, 282] width 141 height 54
click at [832, 255] on button "Show Number" at bounding box center [810, 282] width 141 height 54
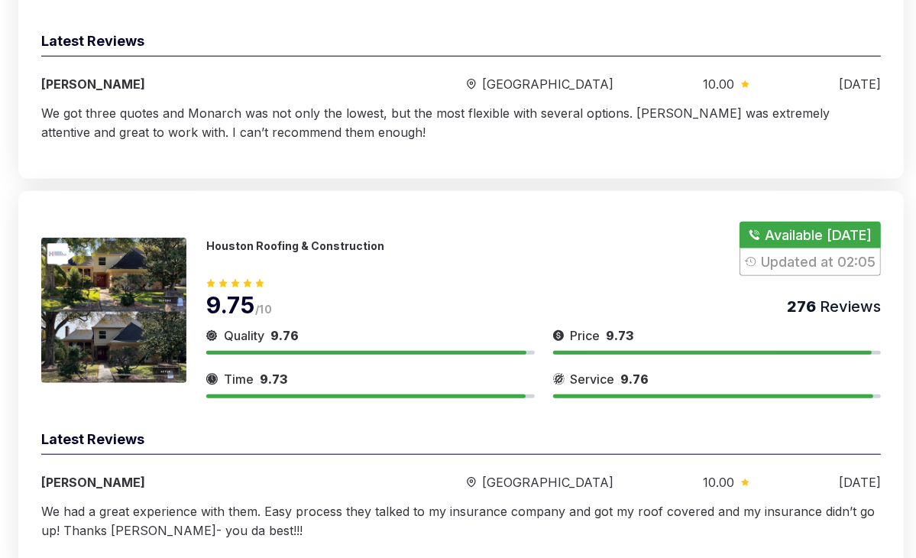
scroll to position [841, 0]
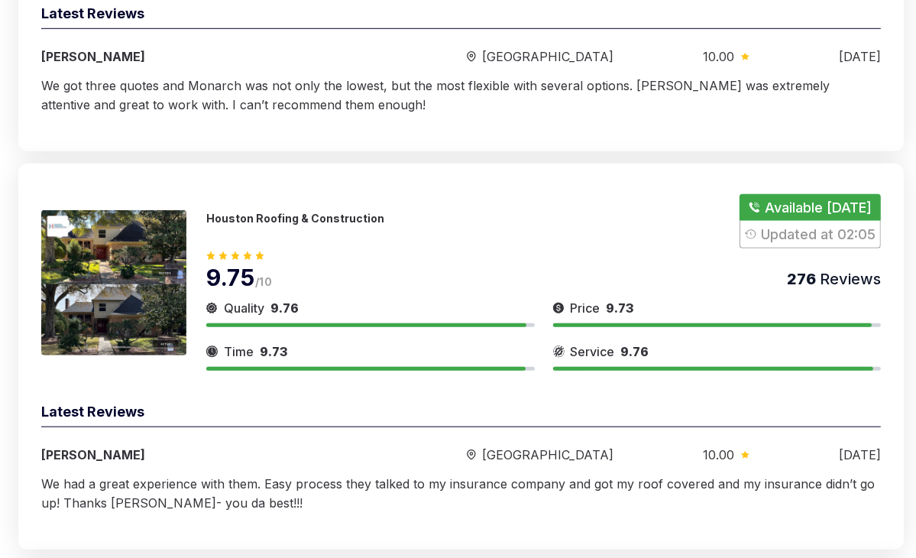
click at [825, 194] on button "Show Number" at bounding box center [810, 221] width 141 height 54
click at [773, 194] on button "Show Number" at bounding box center [810, 221] width 141 height 54
click at [276, 219] on link "832-736-2344" at bounding box center [295, 226] width 178 height 14
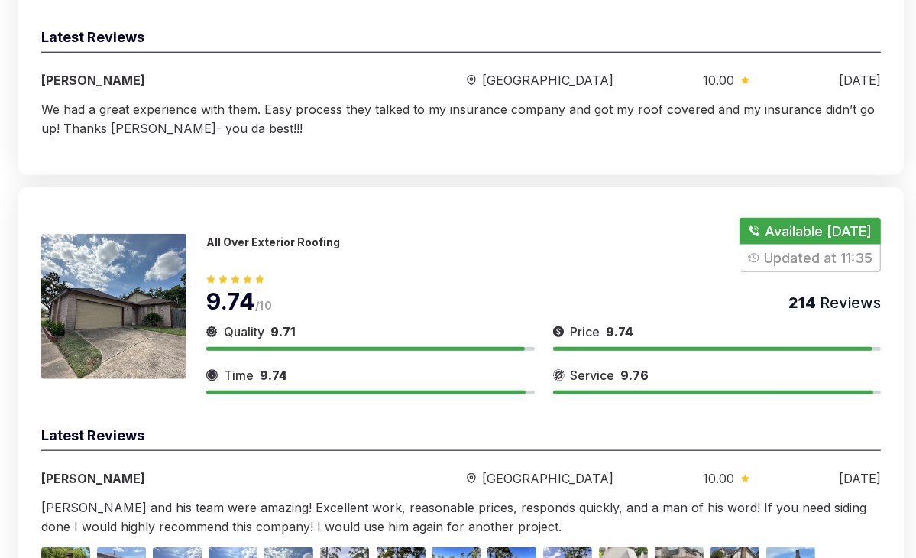
scroll to position [1223, 0]
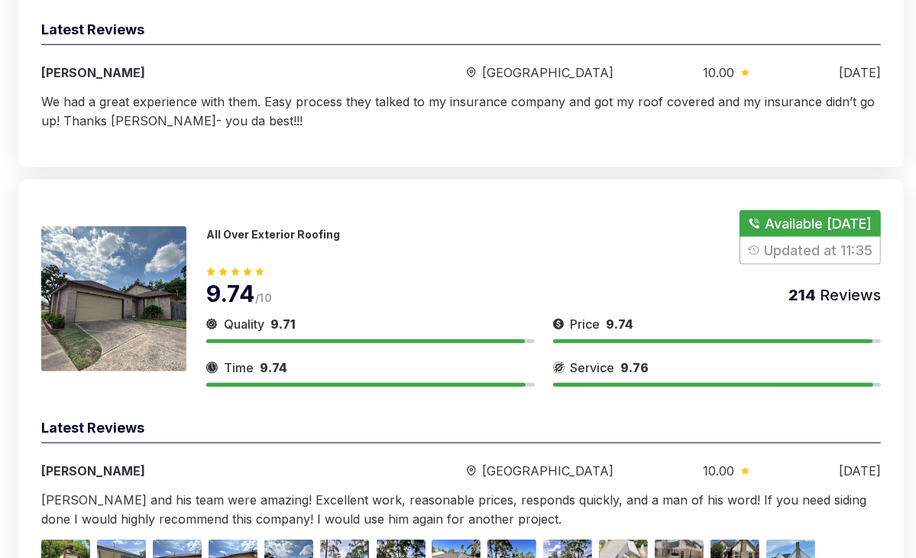
click at [801, 218] on button "Show Number" at bounding box center [810, 237] width 141 height 54
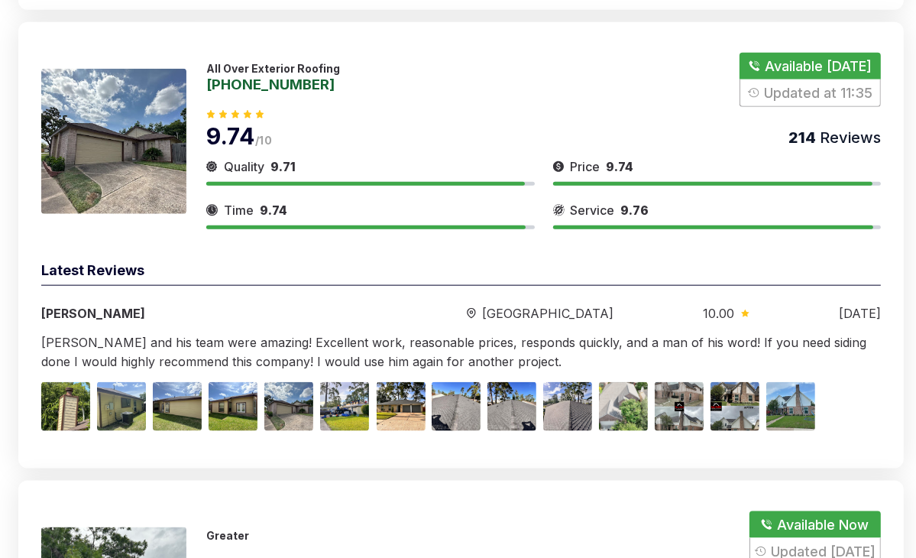
scroll to position [1376, 0]
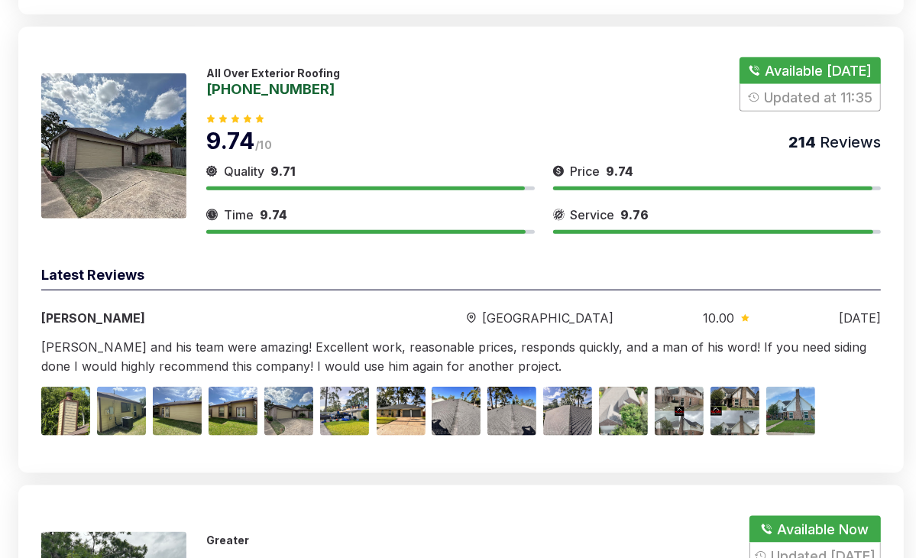
drag, startPoint x: 901, startPoint y: 354, endPoint x: 876, endPoint y: 340, distance: 28.7
click at [899, 352] on div "All Over Exterior Roofing 281-800-3076 Available Today Updated at 11:35 9.74 /1…" at bounding box center [461, 250] width 886 height 446
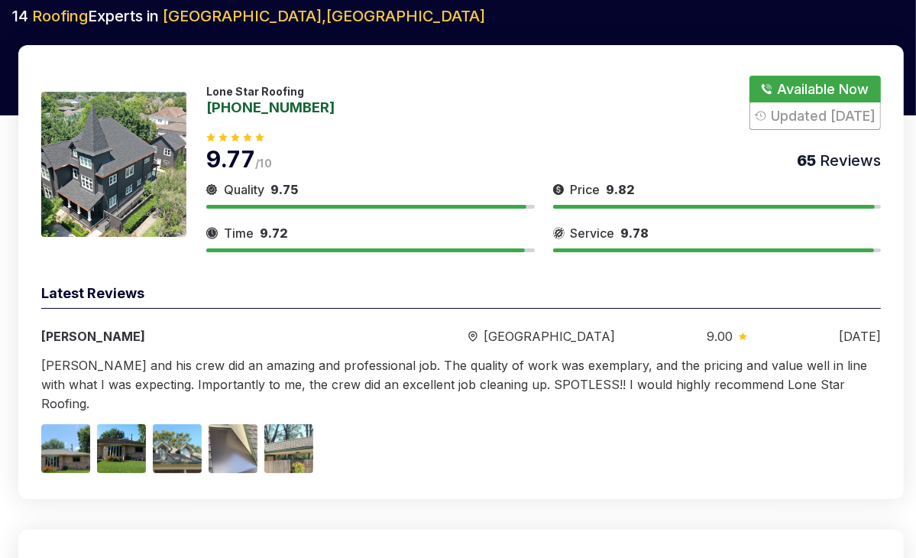
scroll to position [0, 0]
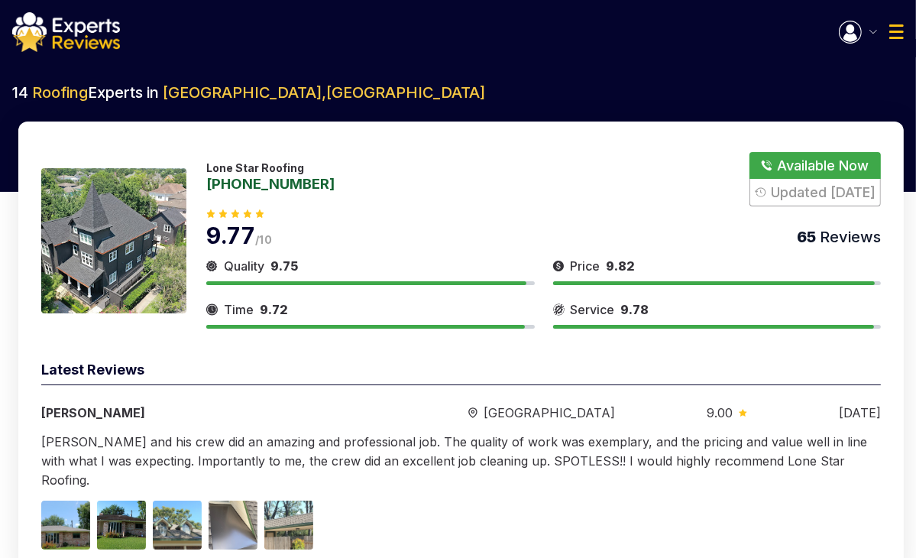
drag, startPoint x: 832, startPoint y: 29, endPoint x: 872, endPoint y: 34, distance: 40.8
click at [835, 29] on div "Welcome 314 Roofing Solutions Open Inquires ( ) My Reviews ( ) Log Out" at bounding box center [458, 32] width 916 height 40
click at [864, 34] on button "button" at bounding box center [858, 32] width 38 height 23
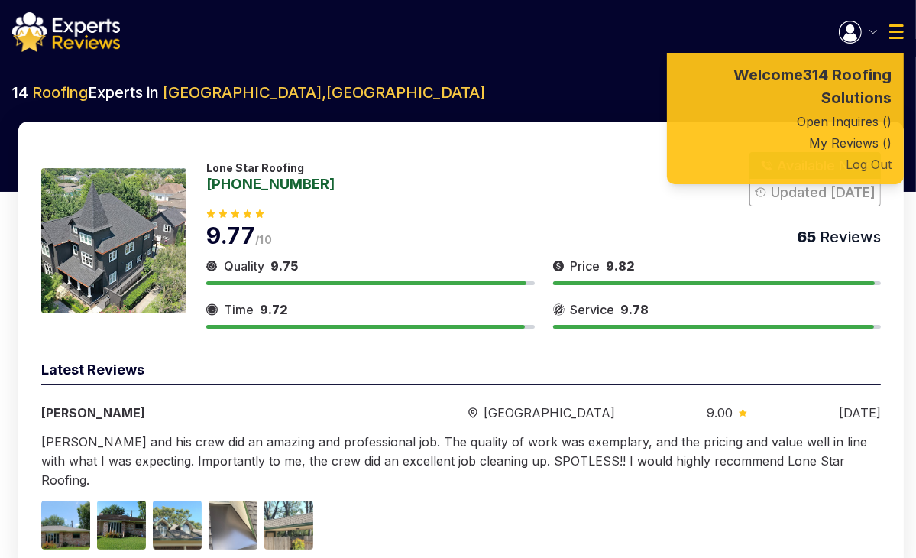
click at [868, 166] on button "Log Out" at bounding box center [785, 164] width 237 height 21
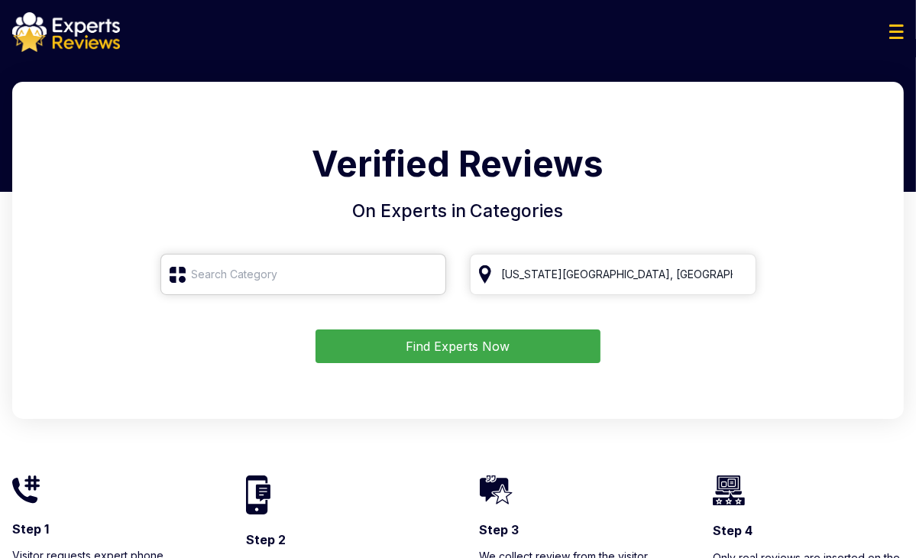
click at [266, 283] on input "search" at bounding box center [303, 274] width 287 height 41
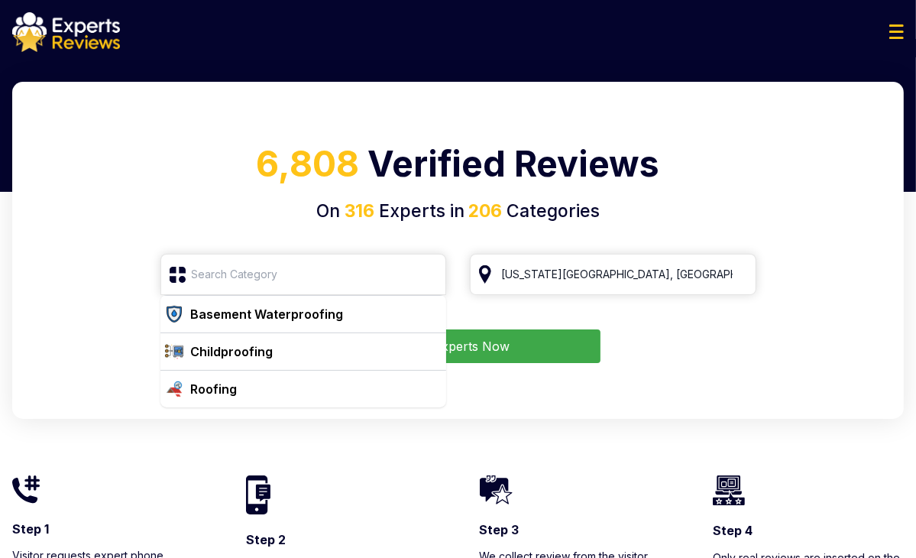
drag, startPoint x: 266, startPoint y: 394, endPoint x: 287, endPoint y: 389, distance: 22.1
click at [266, 394] on div "Roofing" at bounding box center [313, 389] width 256 height 18
type input "Roofing"
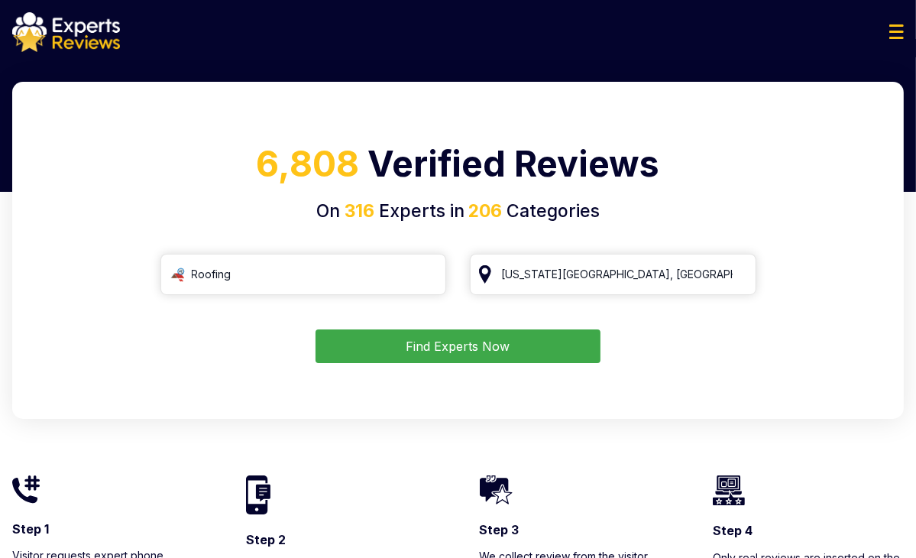
click at [473, 352] on button "Find Experts Now" at bounding box center [458, 346] width 285 height 34
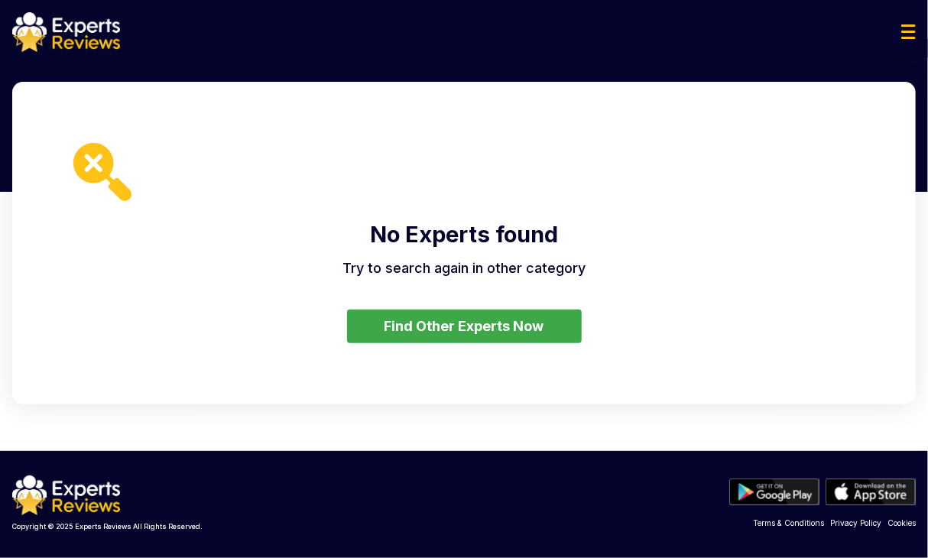
click at [529, 329] on button "Find Other Experts Now" at bounding box center [464, 327] width 235 height 34
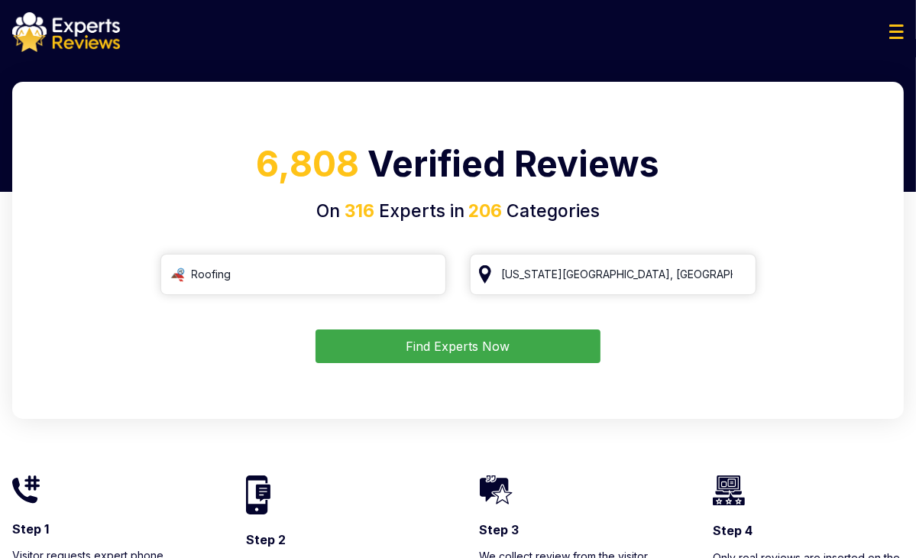
click at [506, 349] on button "Find Experts Now" at bounding box center [458, 346] width 285 height 34
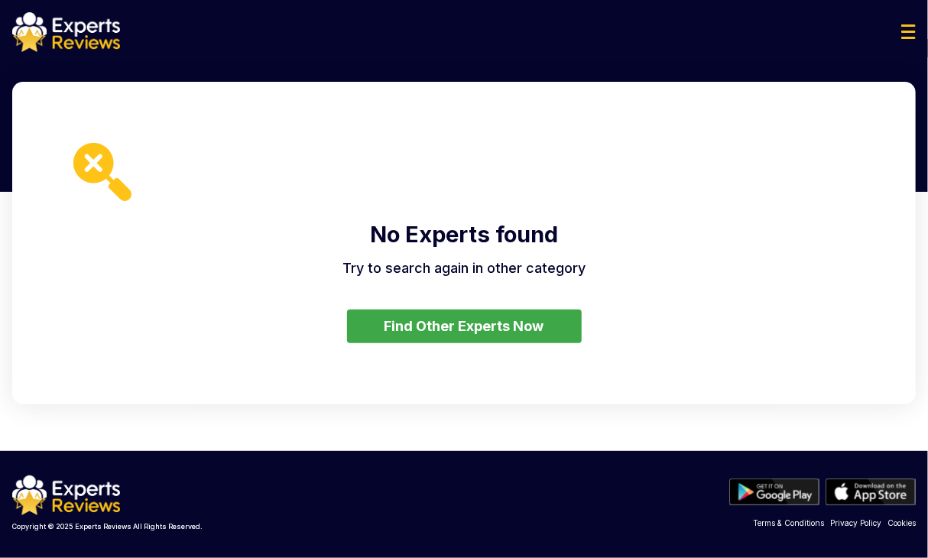
click at [528, 338] on button "Find Other Experts Now" at bounding box center [464, 327] width 235 height 34
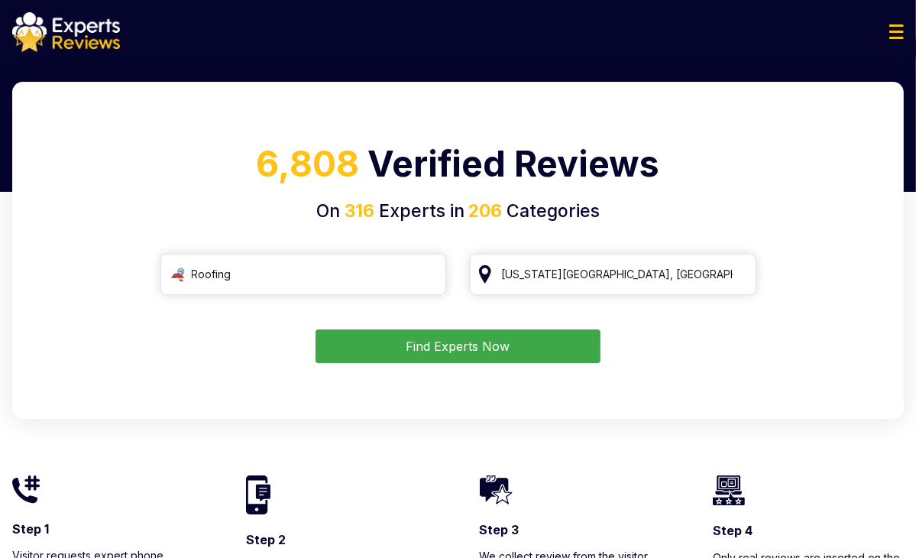
click at [605, 274] on input "[US_STATE][GEOGRAPHIC_DATA], [GEOGRAPHIC_DATA]" at bounding box center [613, 274] width 287 height 41
click at [599, 279] on input "search" at bounding box center [613, 274] width 287 height 41
type input "р"
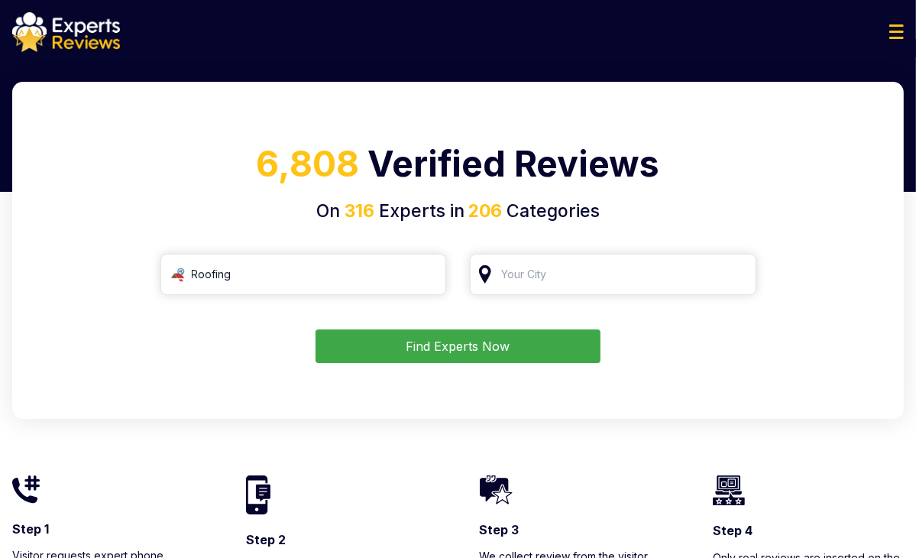
type input "р"
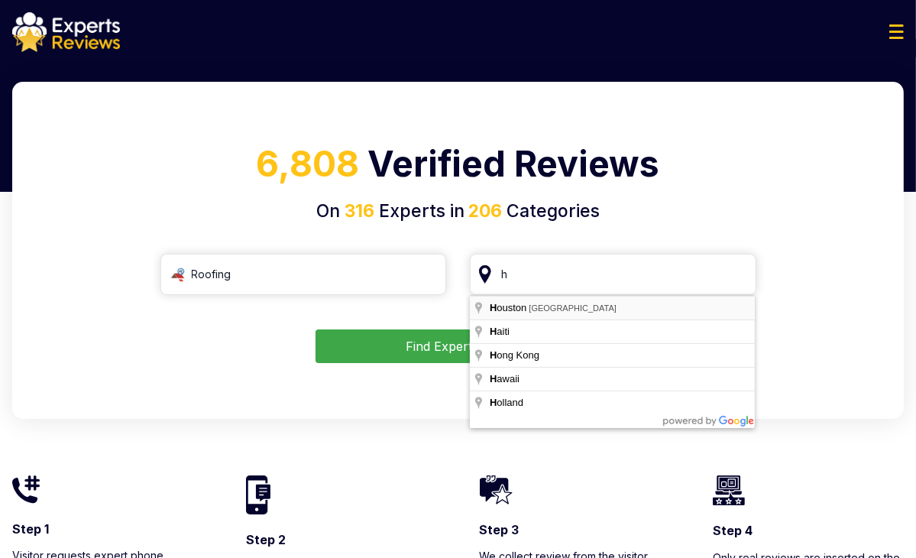
type input "[GEOGRAPHIC_DATA], [GEOGRAPHIC_DATA]"
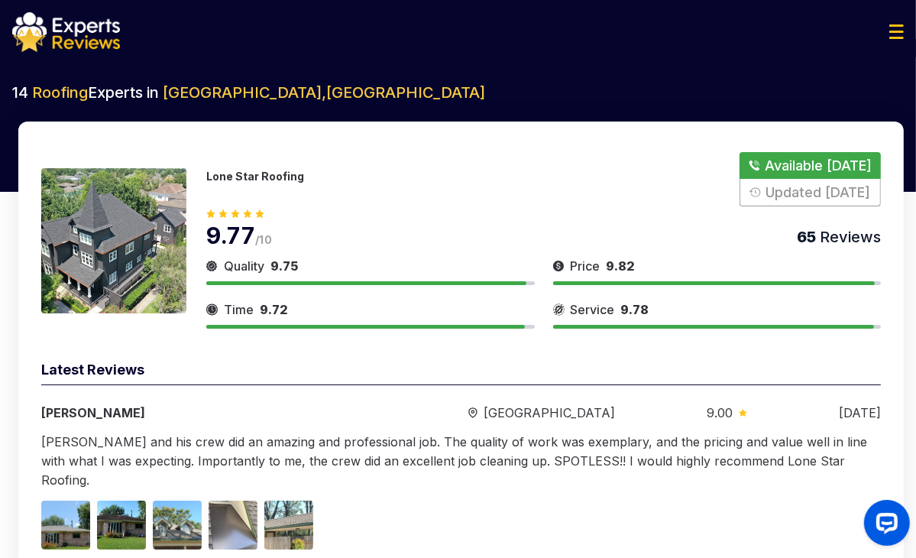
click at [807, 191] on button "Show Number" at bounding box center [810, 179] width 141 height 54
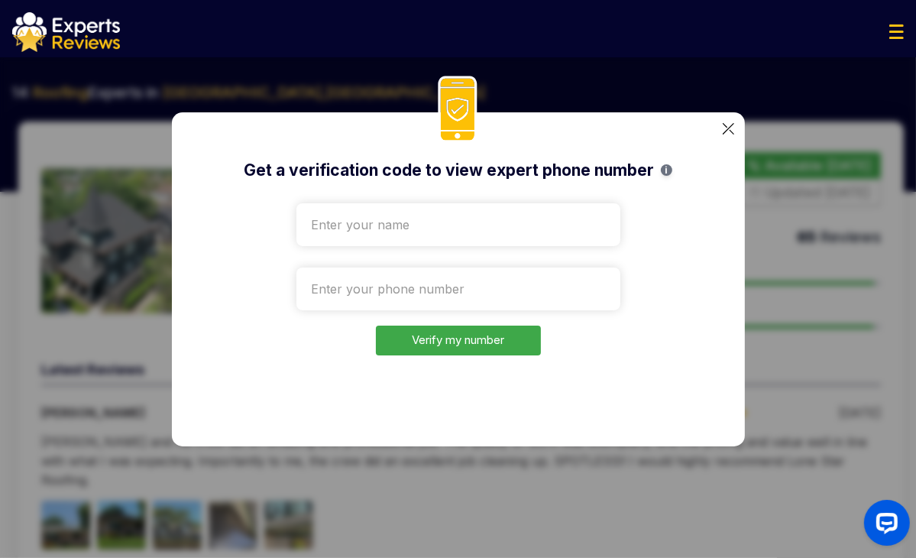
click at [419, 228] on input "text" at bounding box center [459, 224] width 324 height 43
type input "Test"
click at [401, 285] on input "tel" at bounding box center [459, 288] width 324 height 43
drag, startPoint x: 874, startPoint y: 96, endPoint x: 428, endPoint y: 258, distance: 473.9
click at [493, 226] on div "Get a verification code to view expert phone number i Test Verify my number" at bounding box center [458, 279] width 916 height 558
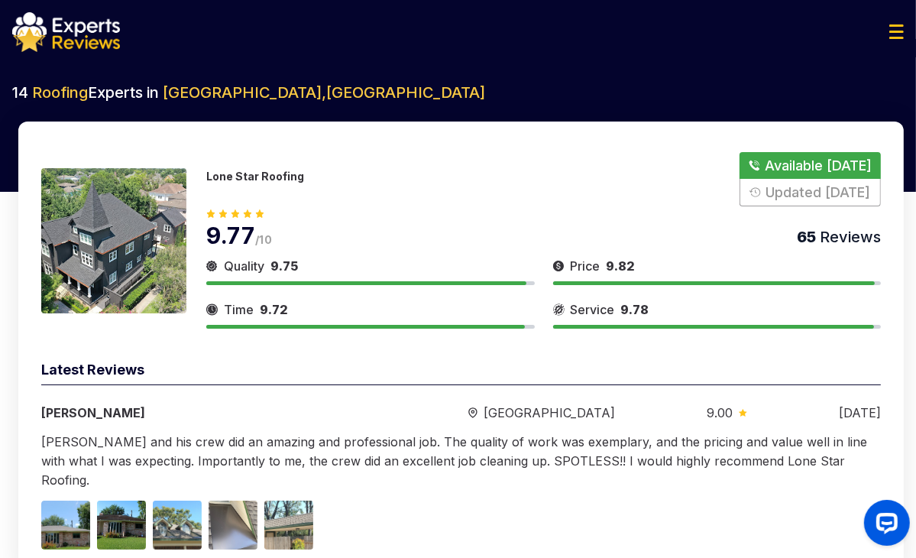
click at [801, 175] on button "Show Number" at bounding box center [810, 179] width 141 height 54
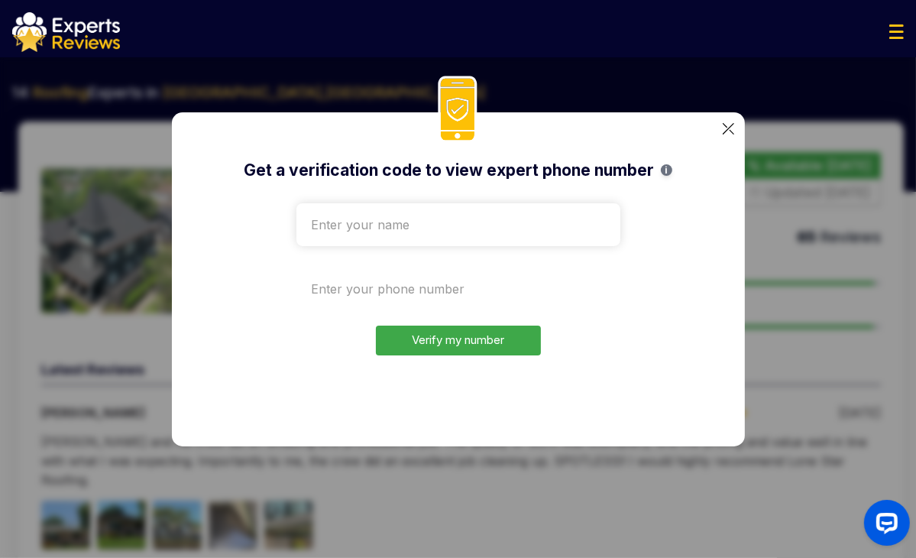
click at [313, 303] on input "tel" at bounding box center [459, 288] width 324 height 43
paste input "[PHONE_NUMBER]"
type input "[PHONE_NUMBER]"
click at [362, 226] on input "text" at bounding box center [459, 224] width 324 height 43
type input "Test"
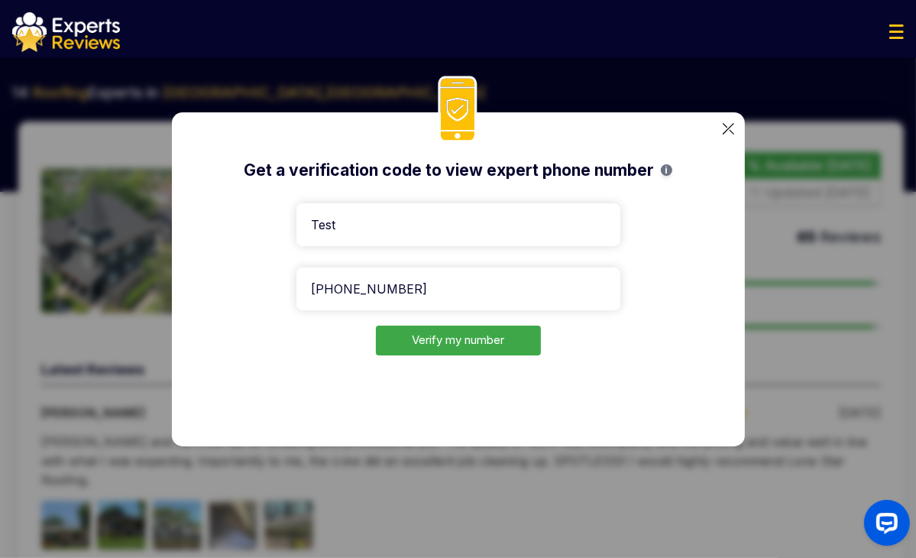
click at [456, 340] on button "Verify my number" at bounding box center [458, 341] width 165 height 30
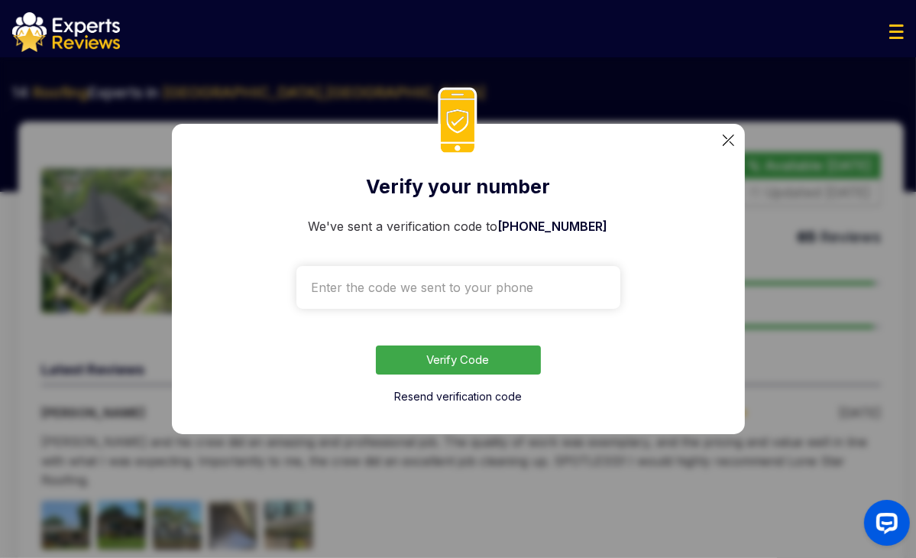
click at [494, 290] on input "text" at bounding box center [459, 287] width 324 height 43
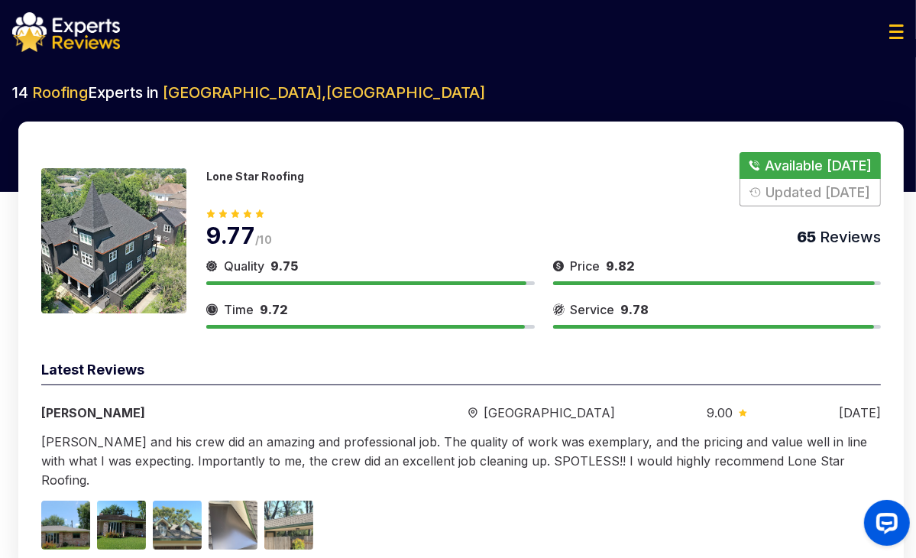
click at [804, 166] on button "Show Number" at bounding box center [810, 179] width 141 height 54
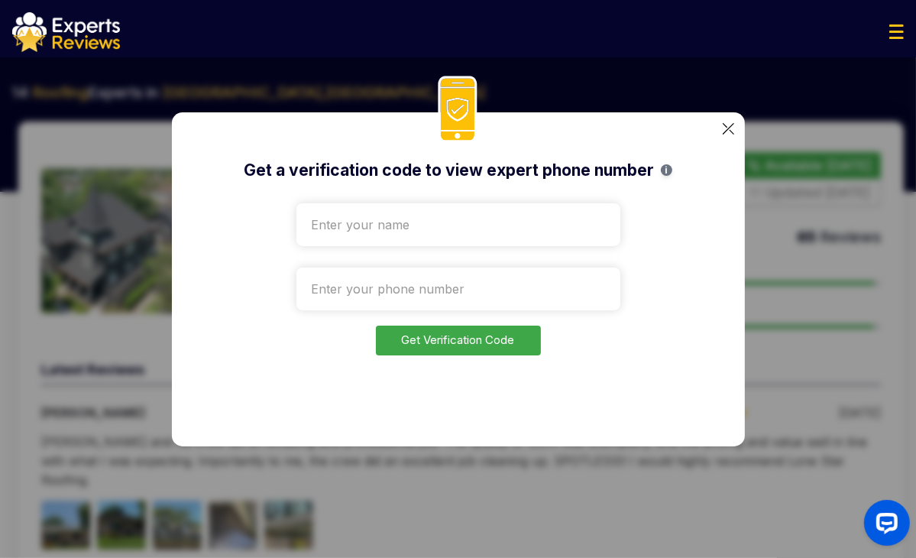
click at [356, 239] on input "text" at bounding box center [459, 224] width 324 height 43
type input "Test"
click at [390, 288] on input "tel" at bounding box center [459, 288] width 324 height 43
click at [409, 295] on input "tel" at bounding box center [459, 288] width 324 height 43
paste input "[PHONE_NUMBER]"
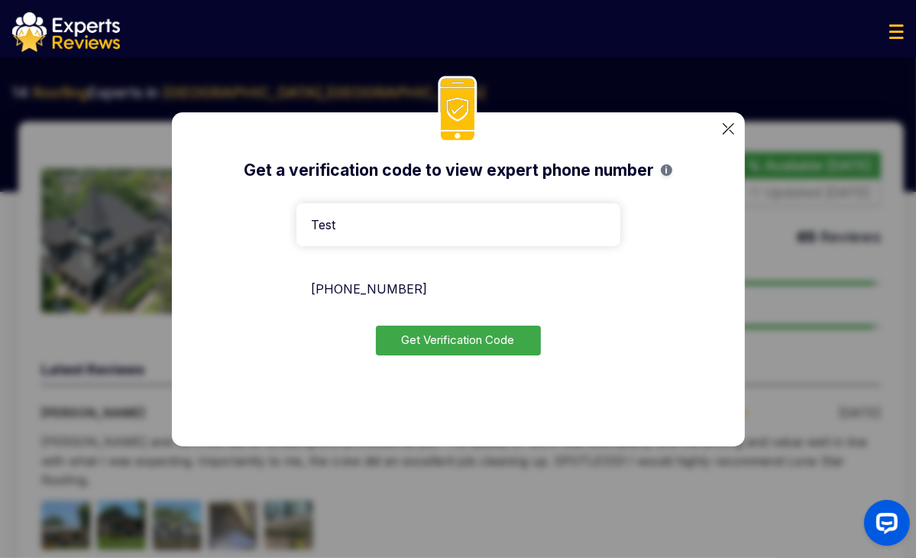
type input "[PHONE_NUMBER]"
click at [451, 334] on button "Get Verification Code" at bounding box center [458, 341] width 165 height 30
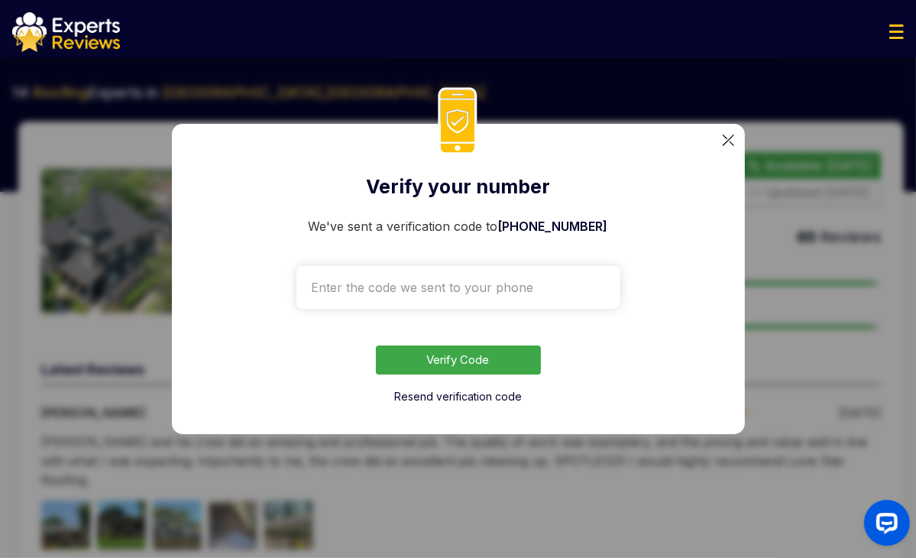
click at [362, 285] on input "text" at bounding box center [459, 287] width 324 height 43
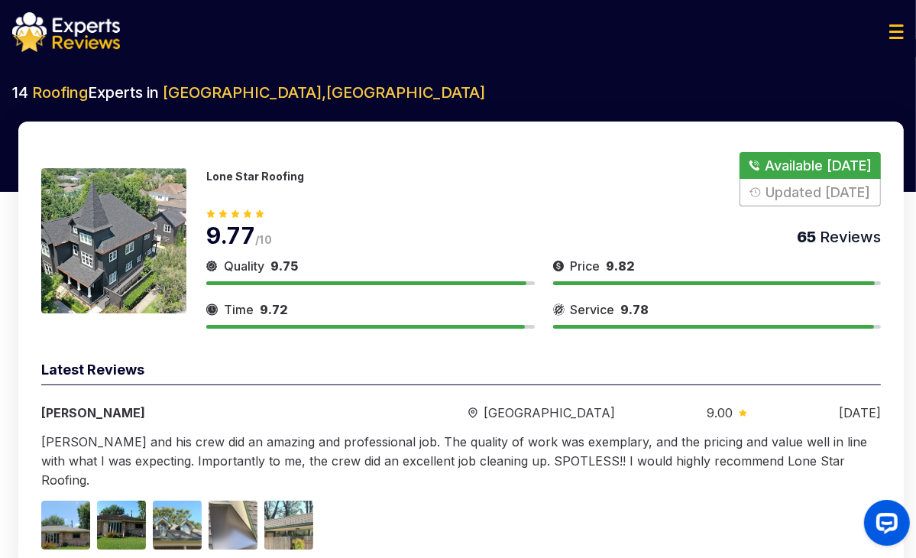
click at [896, 41] on div at bounding box center [458, 32] width 916 height 40
click at [896, 37] on img at bounding box center [897, 31] width 15 height 15
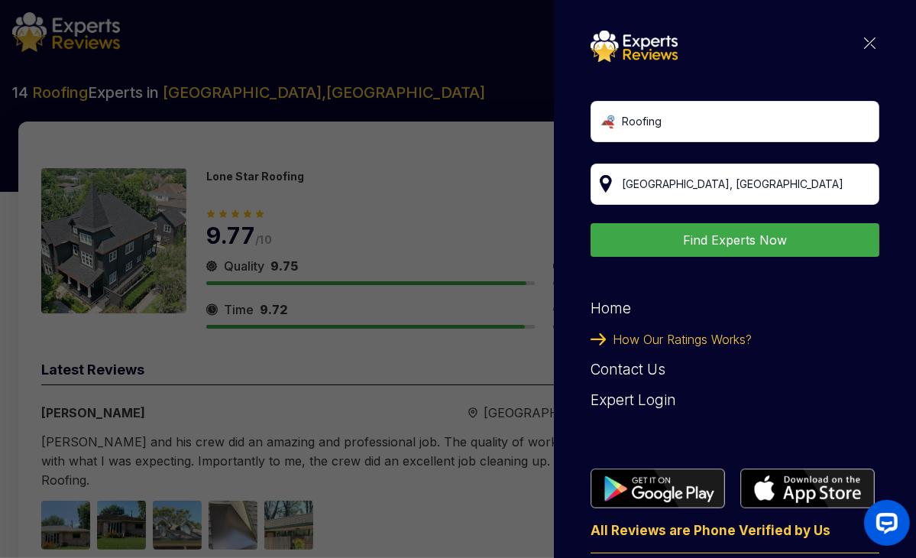
click at [364, 56] on div "Roofing [US_STATE][GEOGRAPHIC_DATA], [GEOGRAPHIC_DATA] Find Experts Now Home Ho…" at bounding box center [458, 279] width 916 height 558
click at [474, 227] on div "Roofing [US_STATE][GEOGRAPHIC_DATA], [GEOGRAPHIC_DATA] Find Experts Now Home Ho…" at bounding box center [458, 279] width 916 height 558
click at [864, 41] on img at bounding box center [869, 42] width 11 height 11
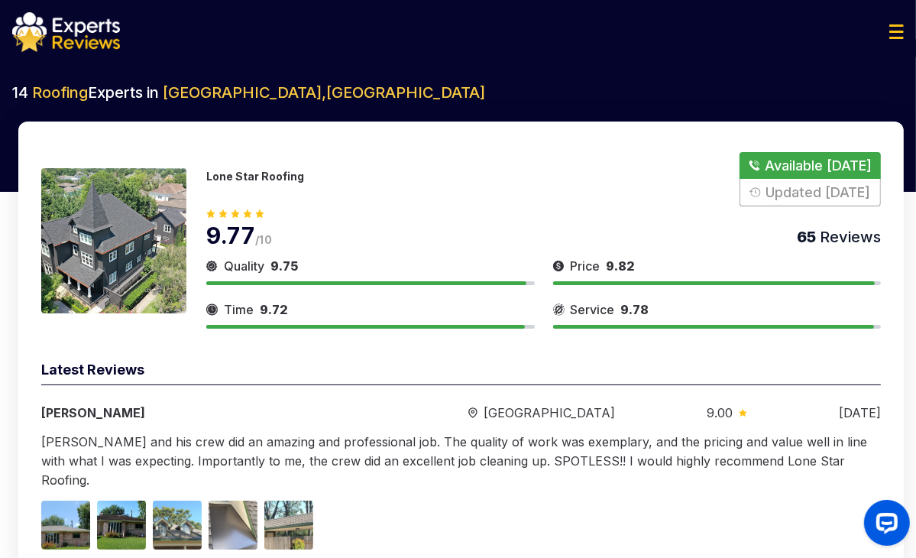
click at [789, 177] on button "Show Number" at bounding box center [810, 179] width 141 height 54
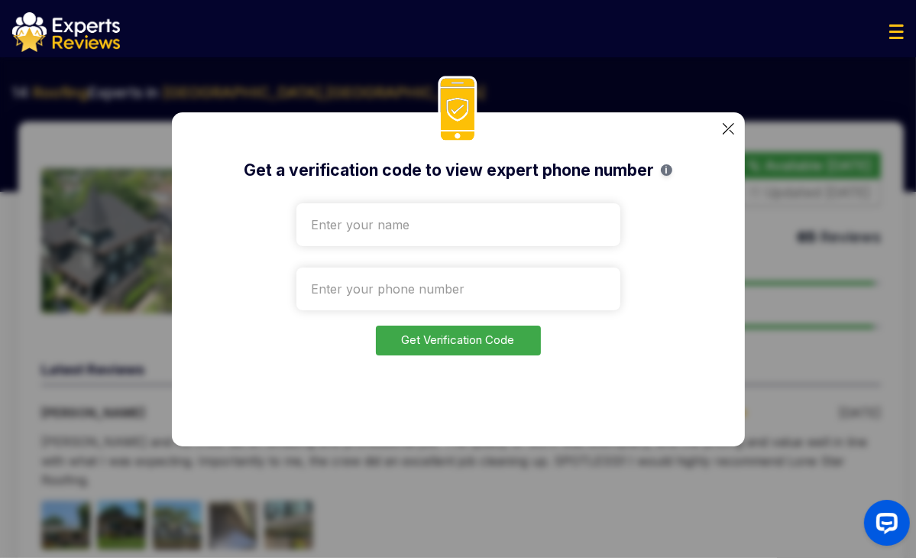
click at [423, 213] on input "text" at bounding box center [459, 224] width 324 height 43
type input "Test"
click at [376, 303] on input "tel" at bounding box center [459, 288] width 324 height 43
paste input "[PHONE_NUMBER]"
type input "[PHONE_NUMBER]"
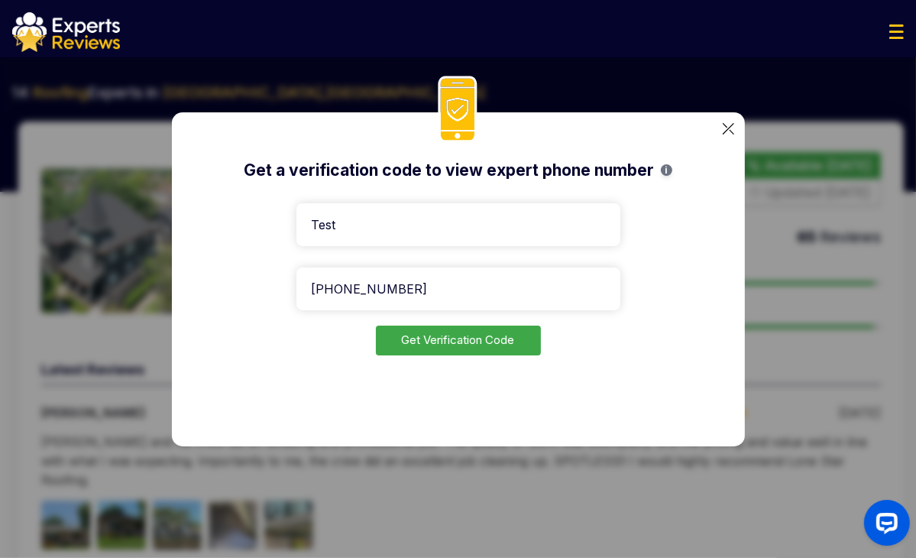
click at [474, 342] on button "Get Verification Code" at bounding box center [458, 341] width 165 height 30
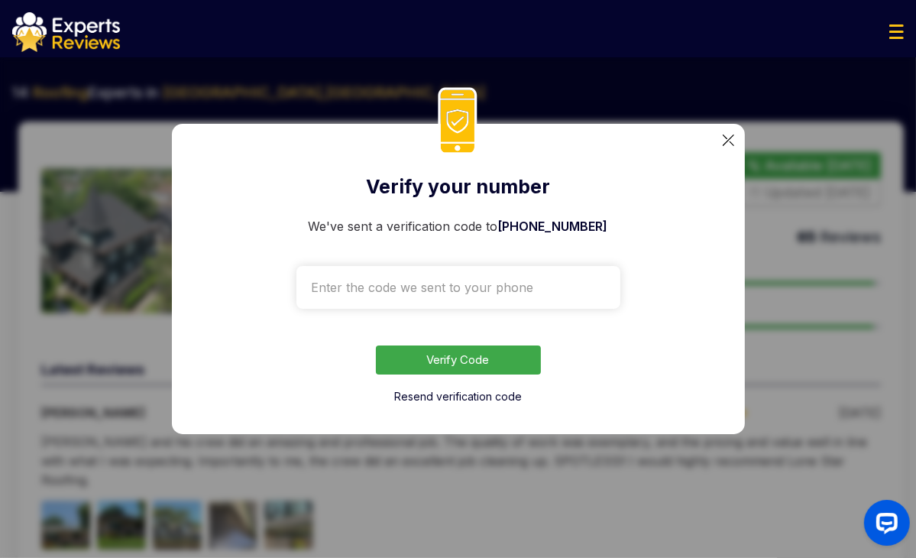
click at [409, 278] on input "text" at bounding box center [459, 287] width 324 height 43
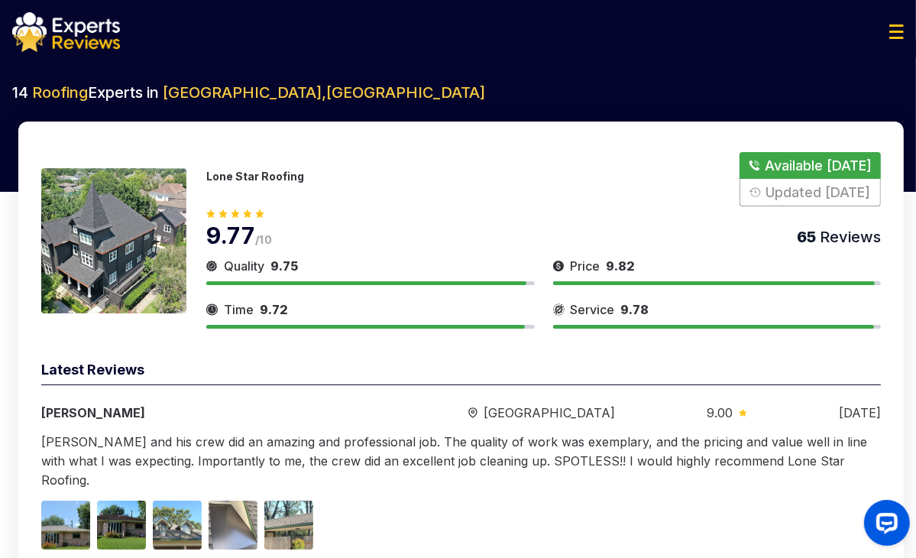
click at [815, 164] on button "Show Number" at bounding box center [810, 179] width 141 height 54
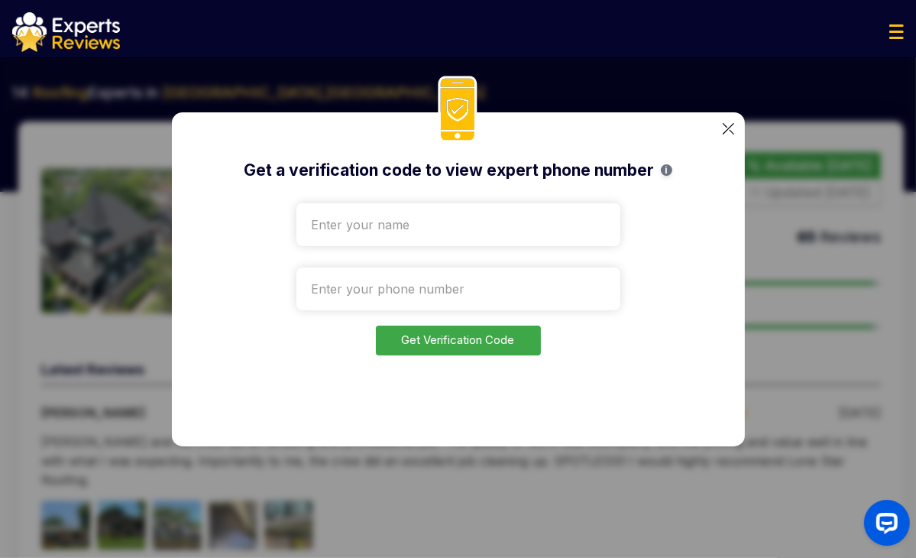
click at [401, 208] on input "text" at bounding box center [459, 224] width 324 height 43
type input "Test"
click at [406, 296] on input "tel" at bounding box center [459, 288] width 324 height 43
click at [387, 281] on input "tel" at bounding box center [459, 288] width 324 height 43
paste input "[PHONE_NUMBER]"
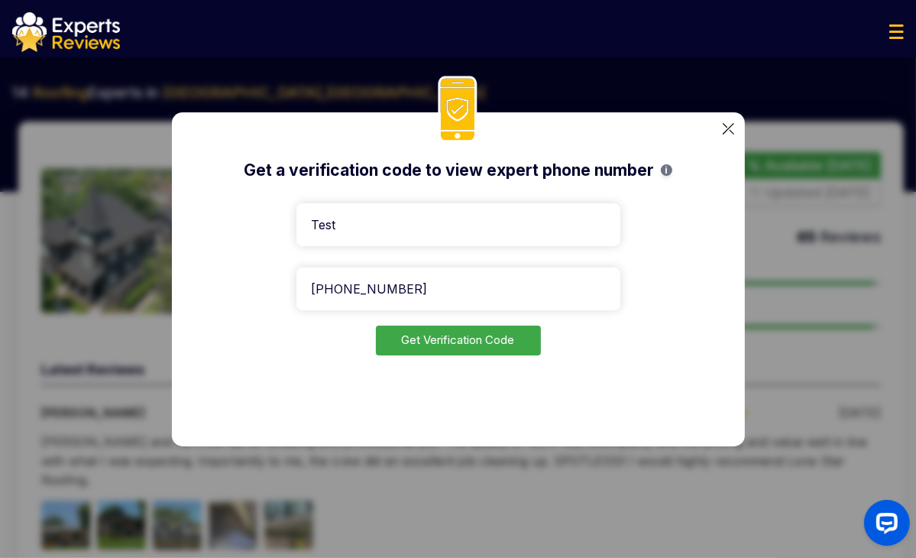
click at [437, 338] on button "Get Verification Code" at bounding box center [458, 341] width 165 height 30
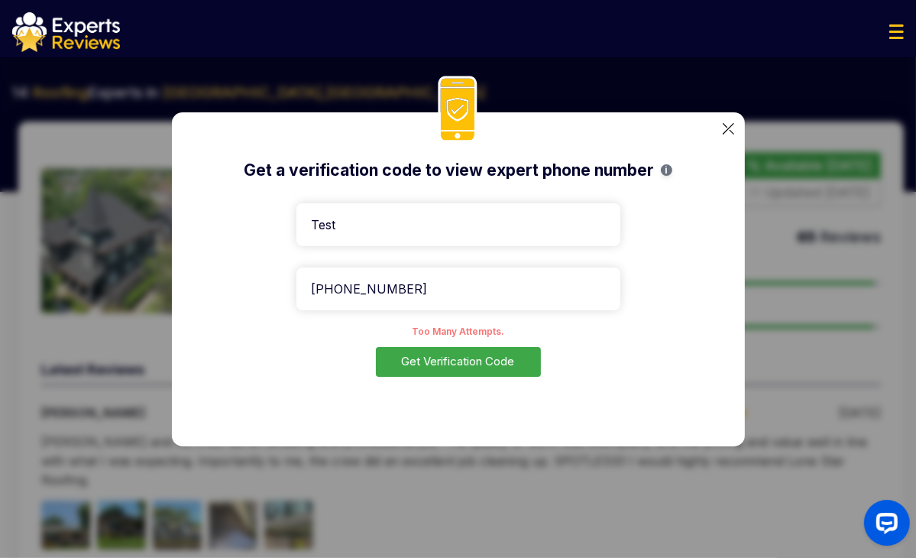
drag, startPoint x: 483, startPoint y: 313, endPoint x: 485, endPoint y: 301, distance: 11.6
click at [485, 307] on form "Test [PHONE_NUMBER] Too Many Attempts. Get Verification Code" at bounding box center [459, 287] width 324 height 180
click at [485, 301] on input "[PHONE_NUMBER]" at bounding box center [459, 288] width 324 height 43
paste input "[PHONE_NUMBER]"
type input "[PHONE_NUMBER]"
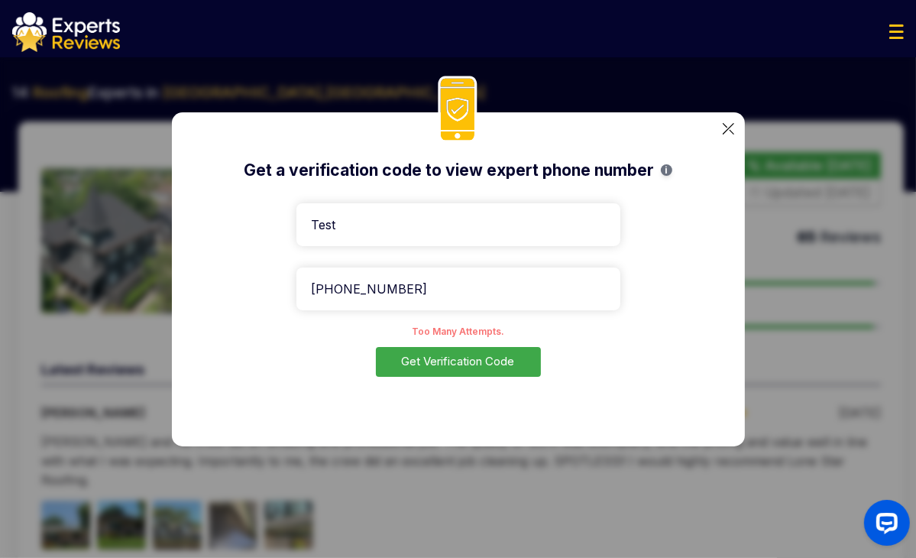
click at [449, 365] on button "Get Verification Code" at bounding box center [458, 362] width 165 height 30
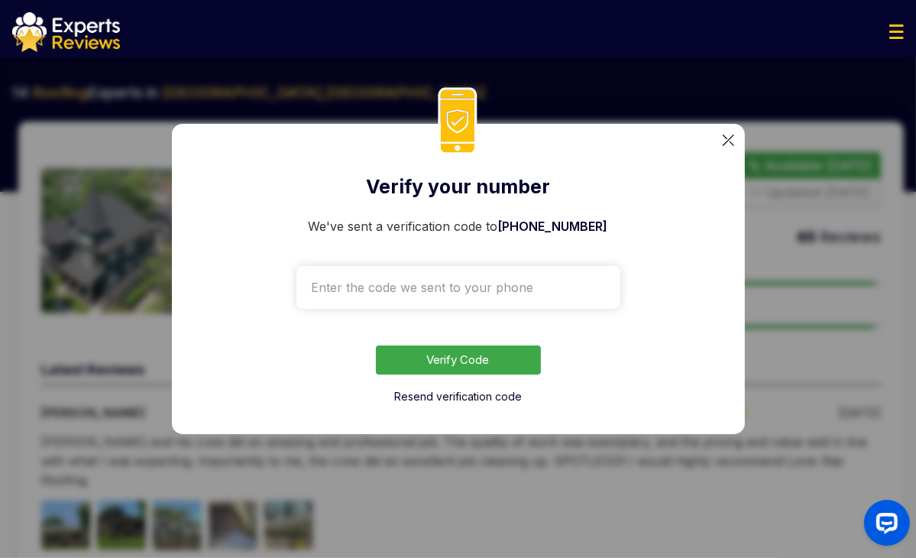
click at [429, 286] on input "text" at bounding box center [459, 287] width 324 height 43
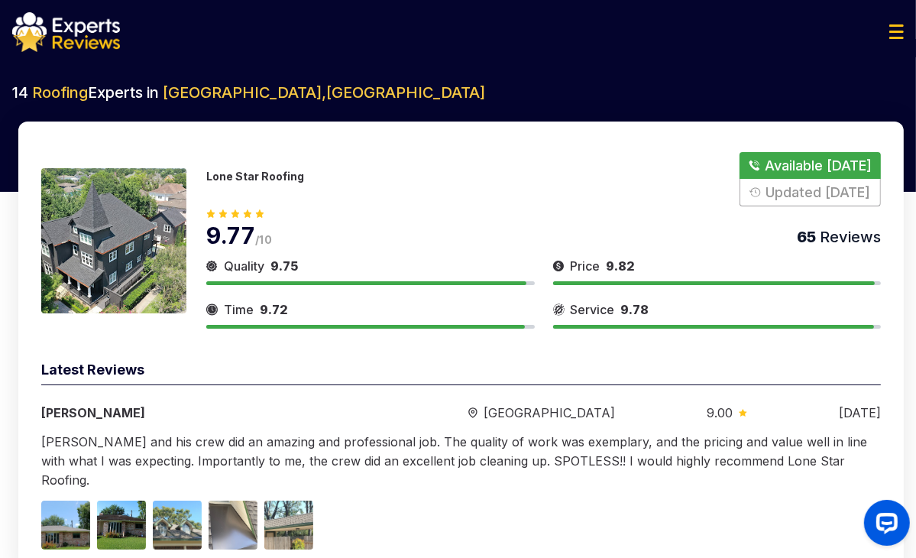
click at [797, 188] on button "Show Number" at bounding box center [810, 179] width 141 height 54
